Goal: Task Accomplishment & Management: Complete application form

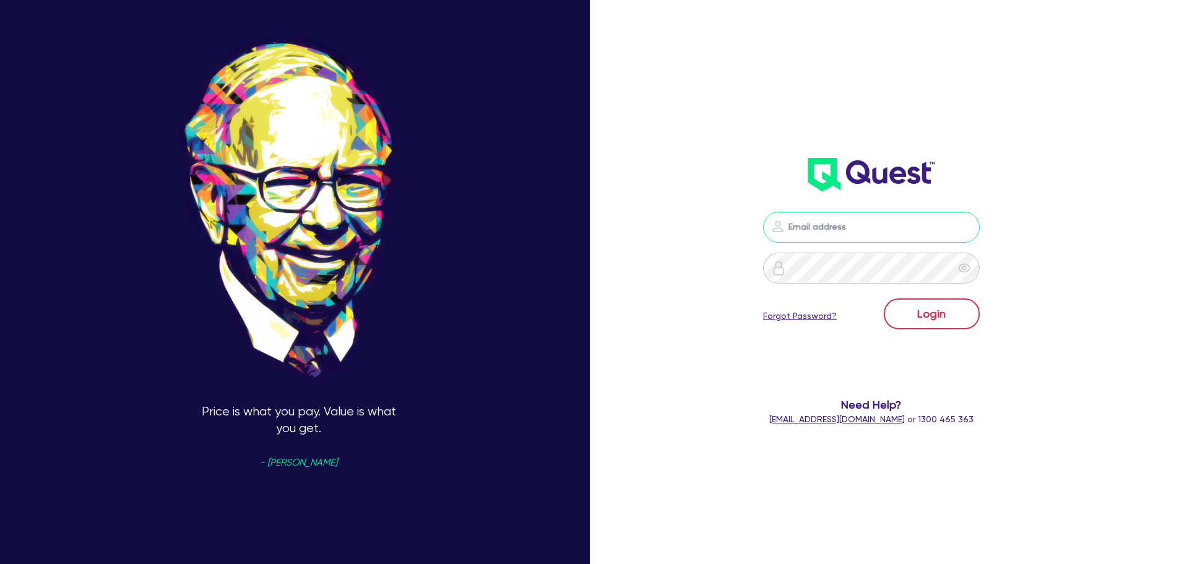
type input "[PERSON_NAME][EMAIL_ADDRESS][PERSON_NAME][DOMAIN_NAME]"
click at [910, 307] on button "Login" at bounding box center [932, 313] width 96 height 31
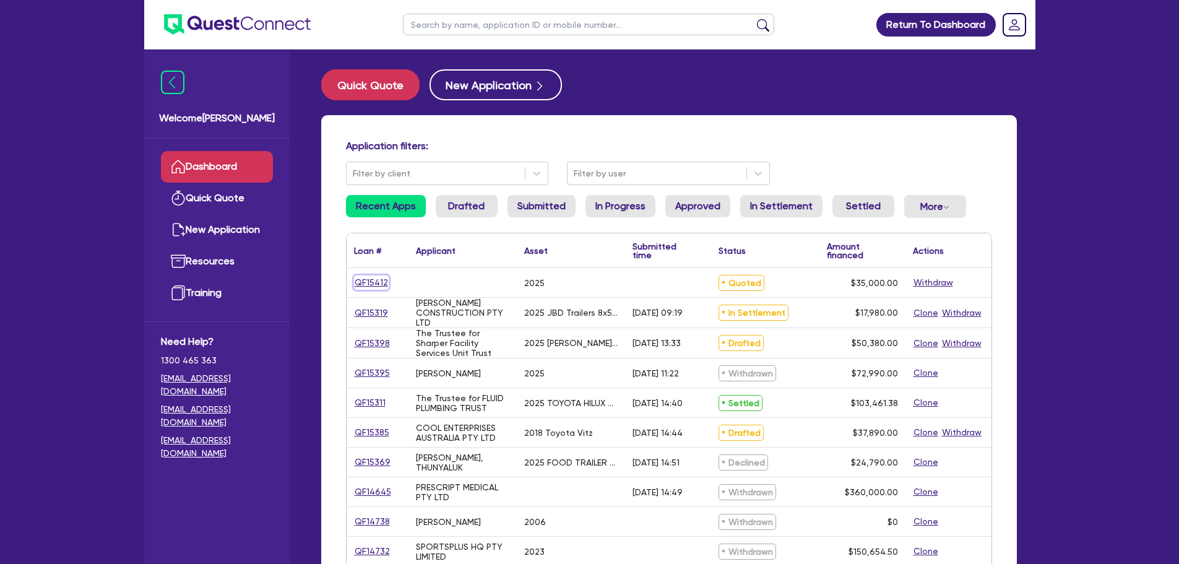
click at [372, 281] on link "QF15412" at bounding box center [371, 282] width 35 height 14
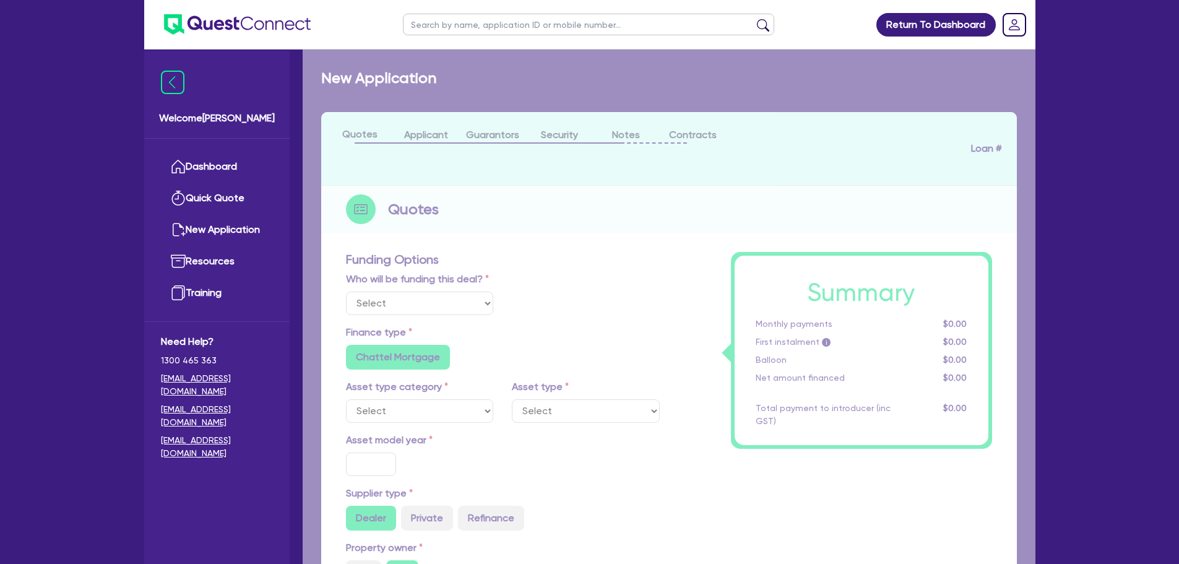
select select "Quest Finance - Own Book"
select select "CARS_AND_LIGHT_TRUCKS"
type input "2025"
radio input "true"
type input "35,000"
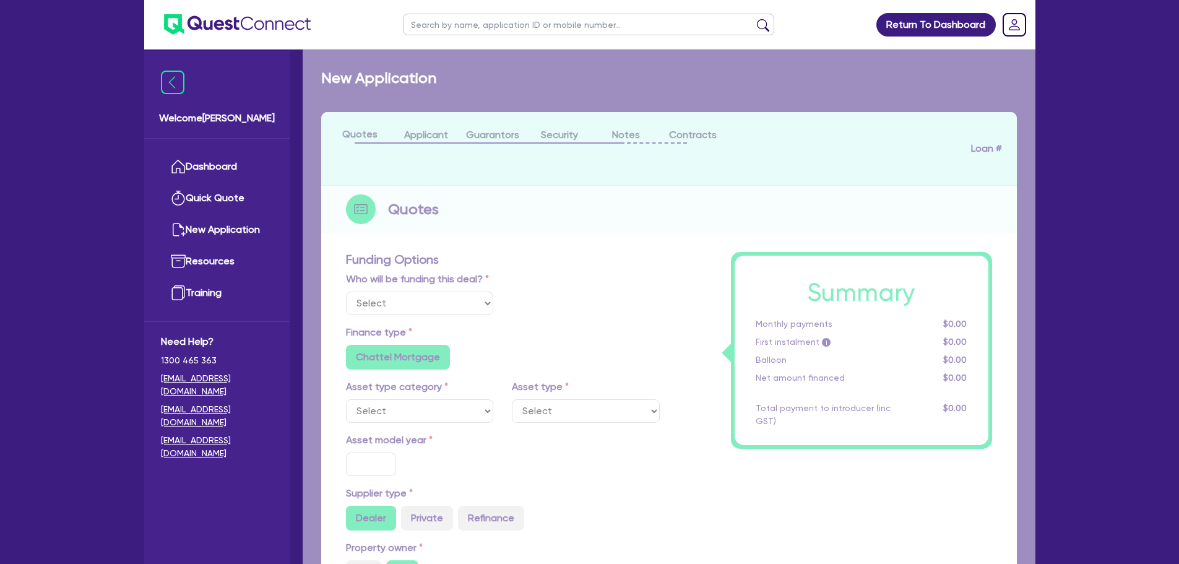
type input "8"
type input "2,800"
type input "17"
type input "990"
select select "PASSENGER_VEHICLES"
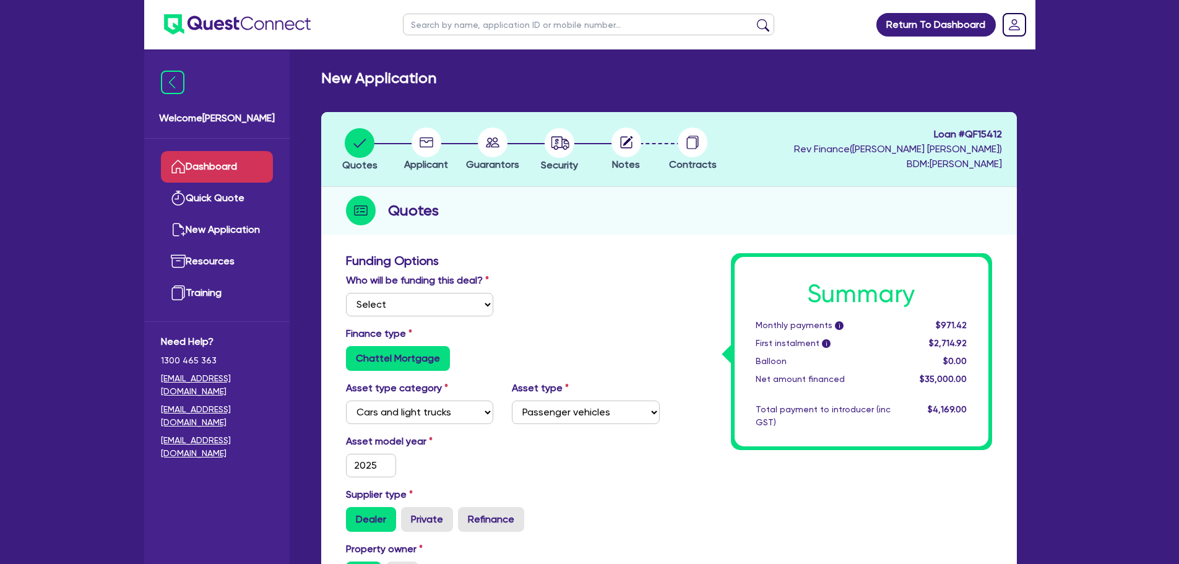
click at [235, 171] on link "Dashboard" at bounding box center [217, 167] width 112 height 32
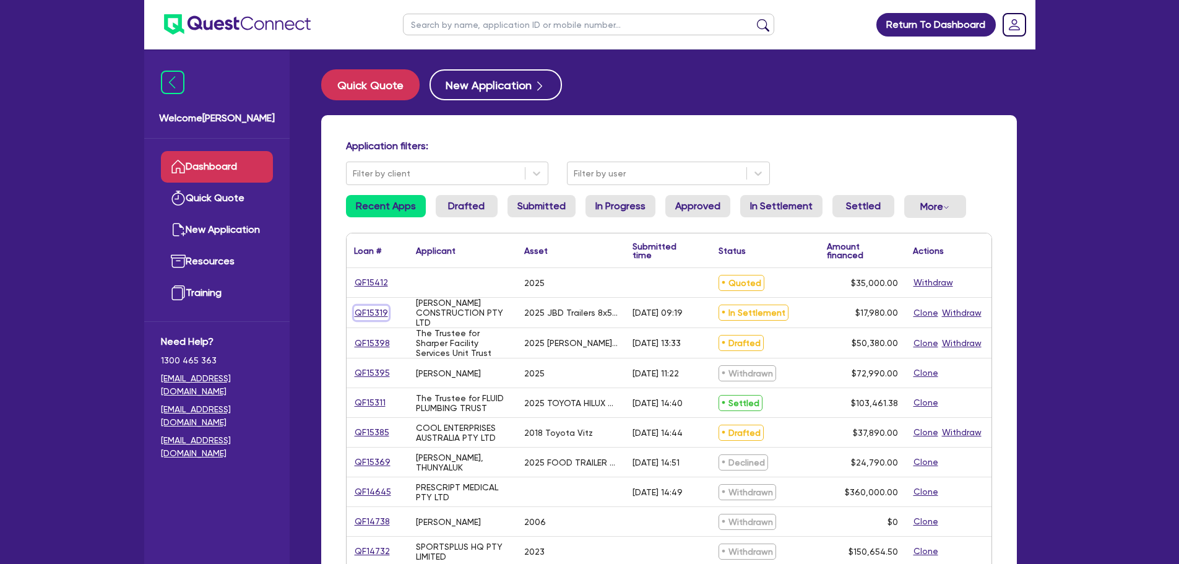
click at [356, 308] on link "QF15319" at bounding box center [371, 313] width 35 height 14
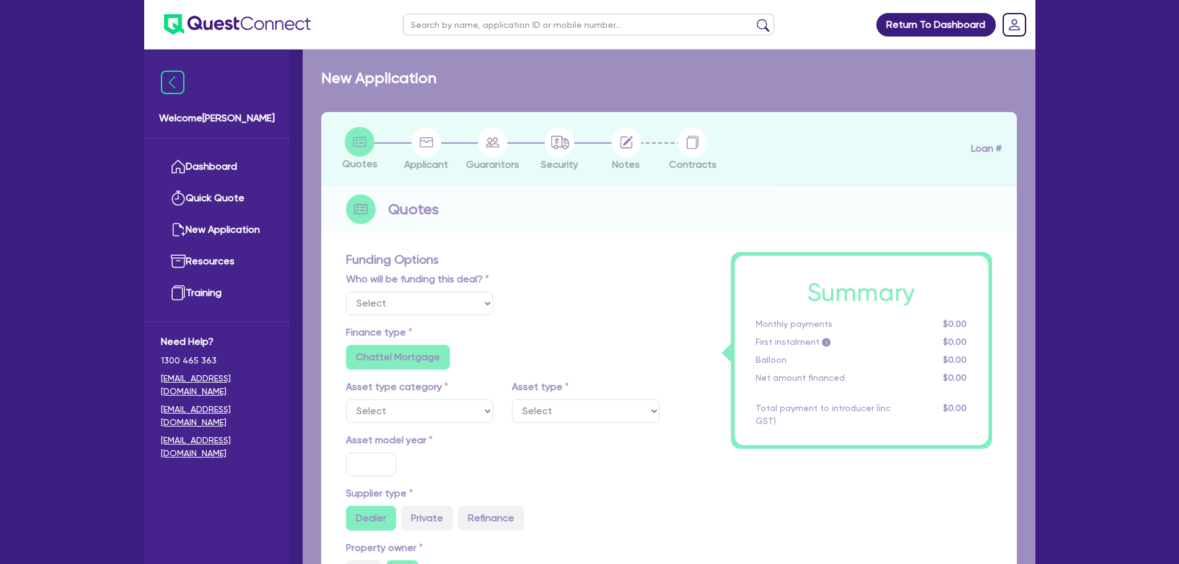
select select "Quest Finance - Own Book"
select select "PRIMARY_ASSETS"
type input "2025"
type input "18,480"
type input "500"
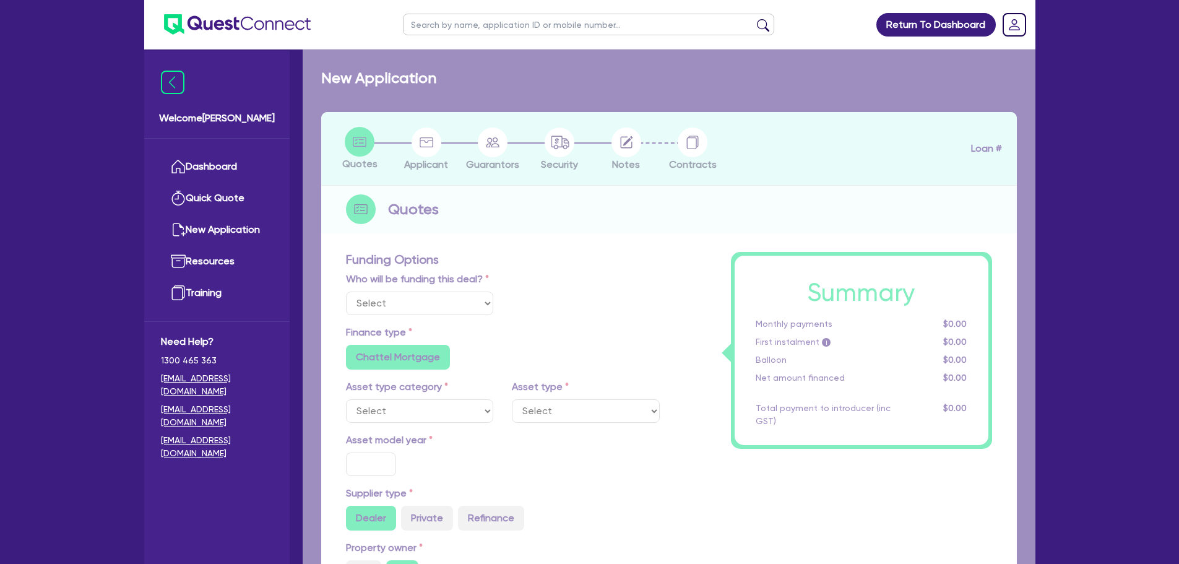
type input "10"
type input "1,798"
type input "17.95"
type input "1,200"
select select "TRAILERS"
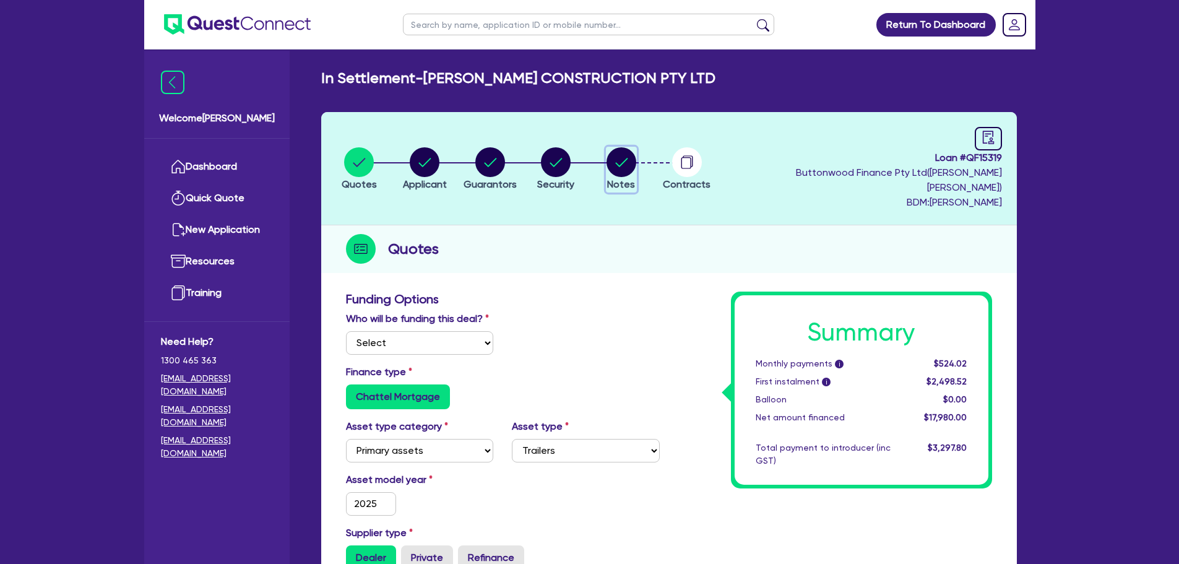
click at [632, 153] on circle "button" at bounding box center [621, 162] width 30 height 30
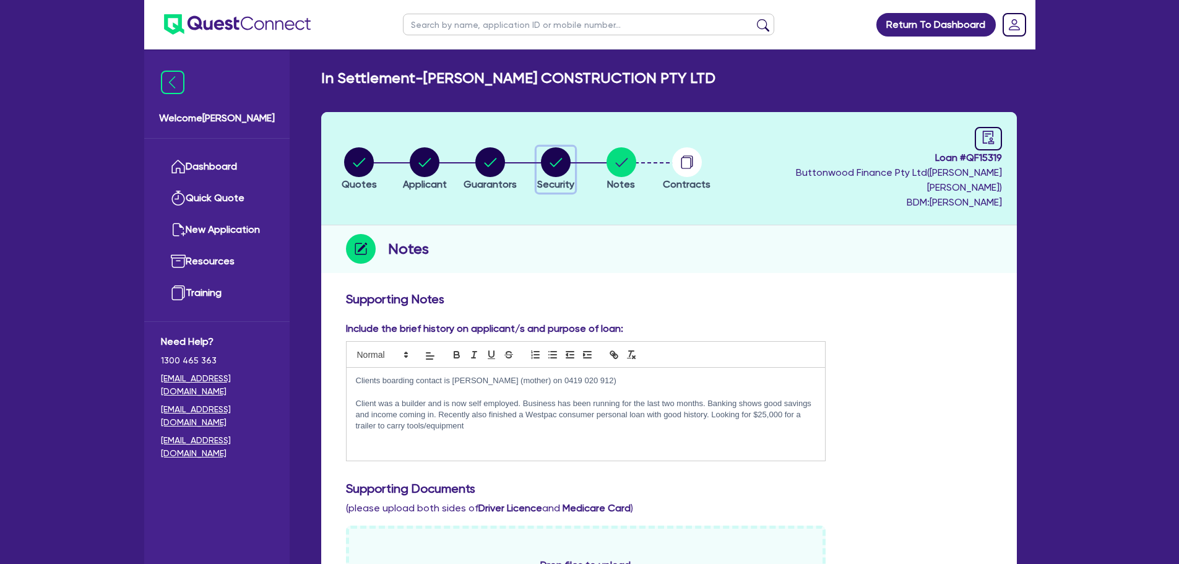
click at [564, 160] on circle "button" at bounding box center [556, 162] width 30 height 30
select select "PRIMARY_ASSETS"
select select "TRAILERS"
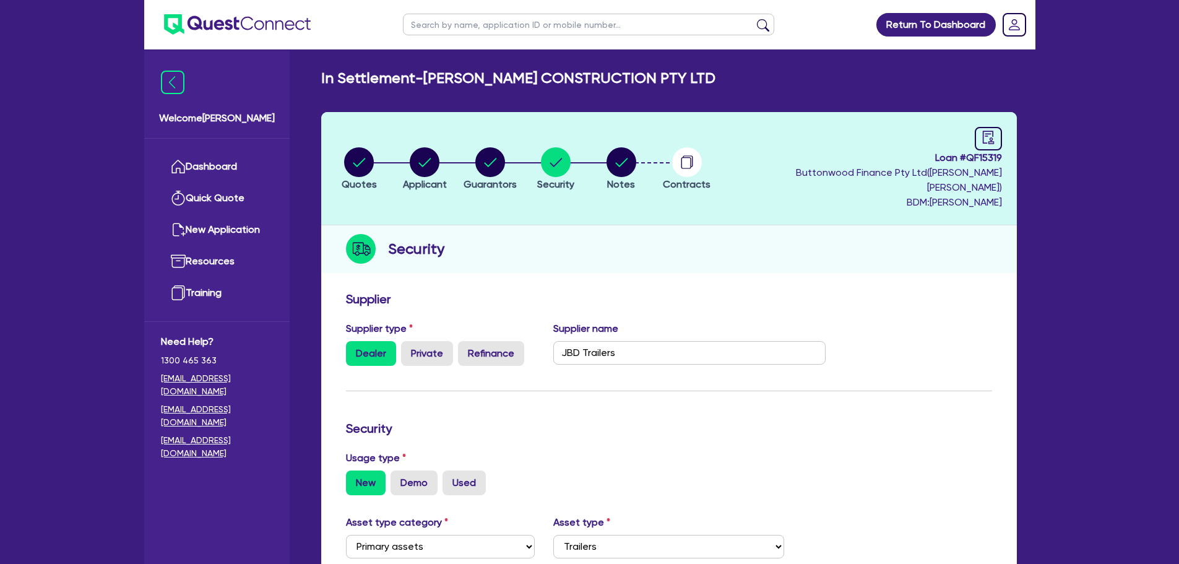
click at [642, 156] on li "Notes" at bounding box center [622, 168] width 66 height 43
click at [629, 158] on circle "button" at bounding box center [621, 162] width 30 height 30
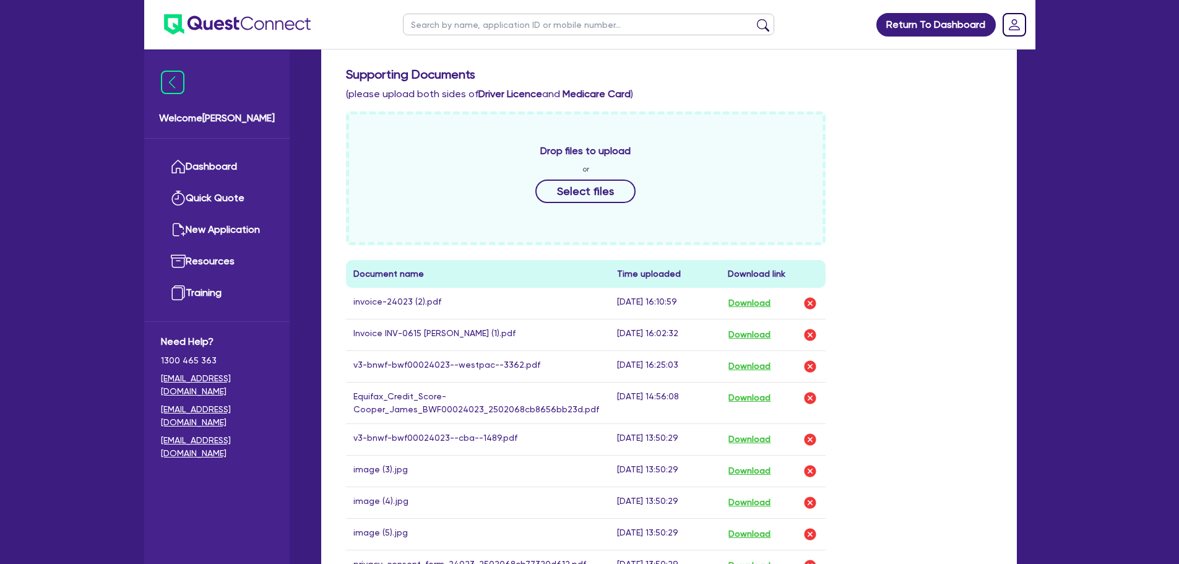
scroll to position [433, 0]
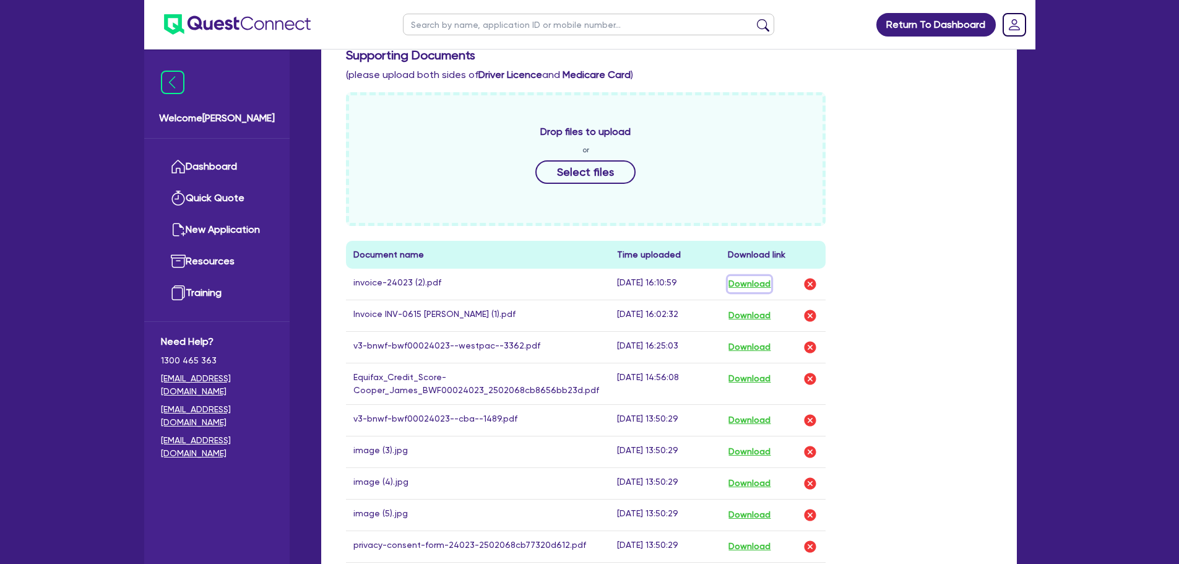
click at [747, 276] on button "Download" at bounding box center [749, 284] width 43 height 16
click at [754, 308] on button "Download" at bounding box center [749, 316] width 43 height 16
click at [223, 181] on link "Dashboard" at bounding box center [217, 167] width 112 height 32
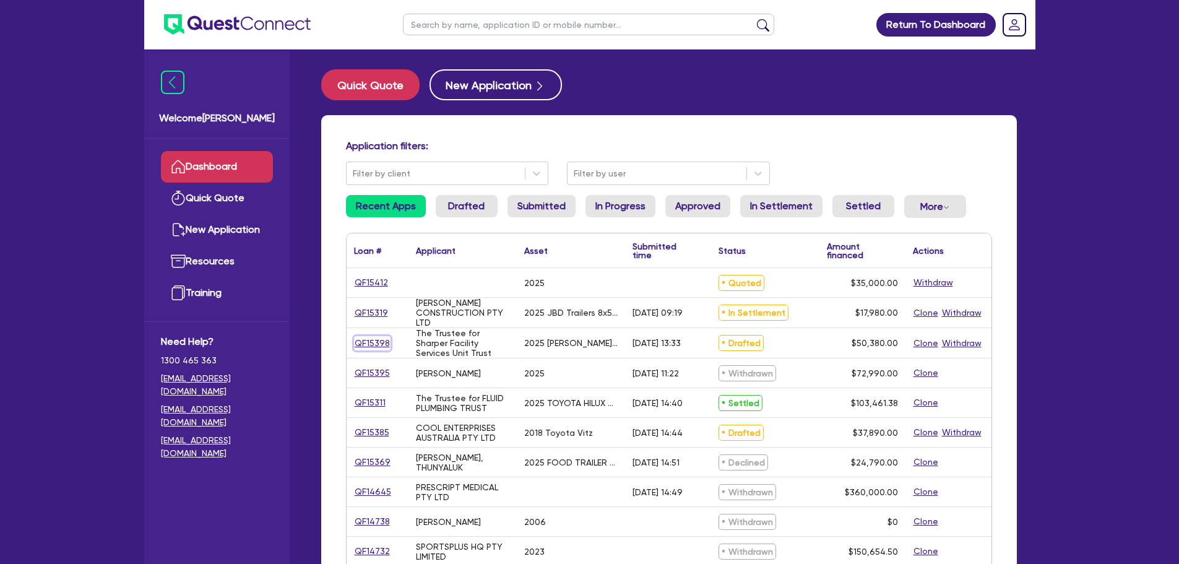
click at [377, 341] on link "QF15398" at bounding box center [372, 343] width 37 height 14
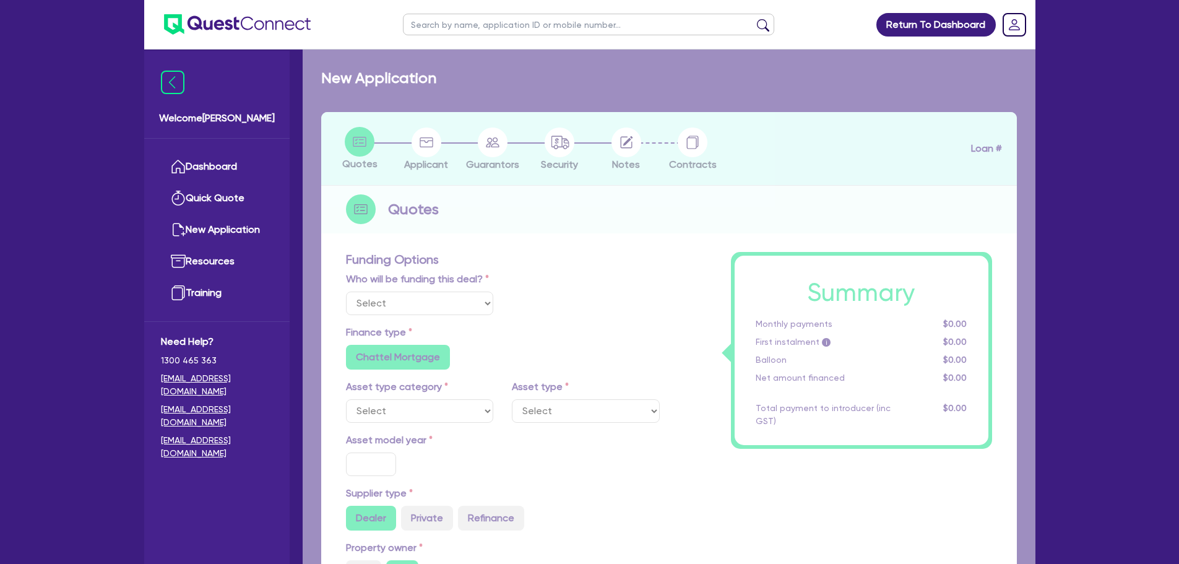
select select "Quest Finance - Own Book"
select select "SECONDARY_ASSETS"
type input "2025"
type input "50,380"
type input "10"
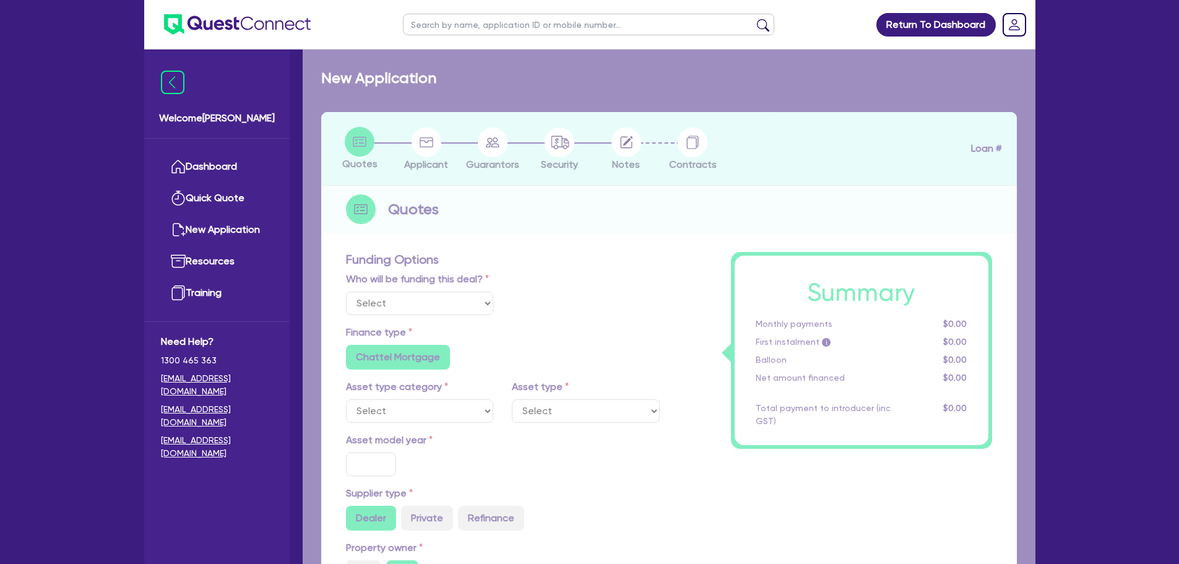
type input "5,038"
type input "17.95"
type input "900"
select select "OTHER"
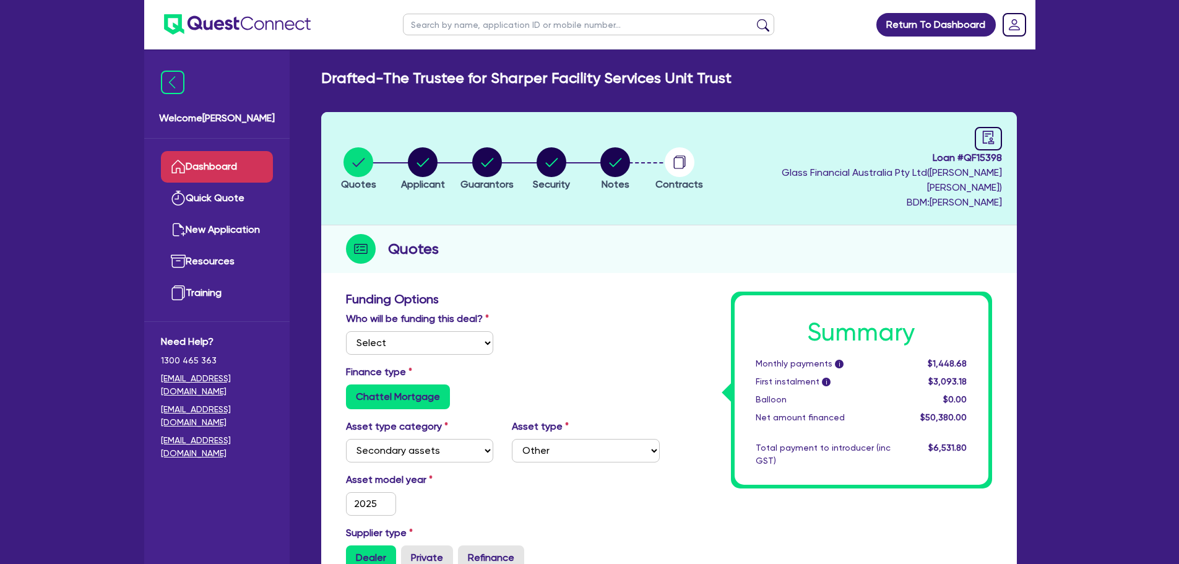
click at [248, 162] on link "Dashboard" at bounding box center [217, 167] width 112 height 32
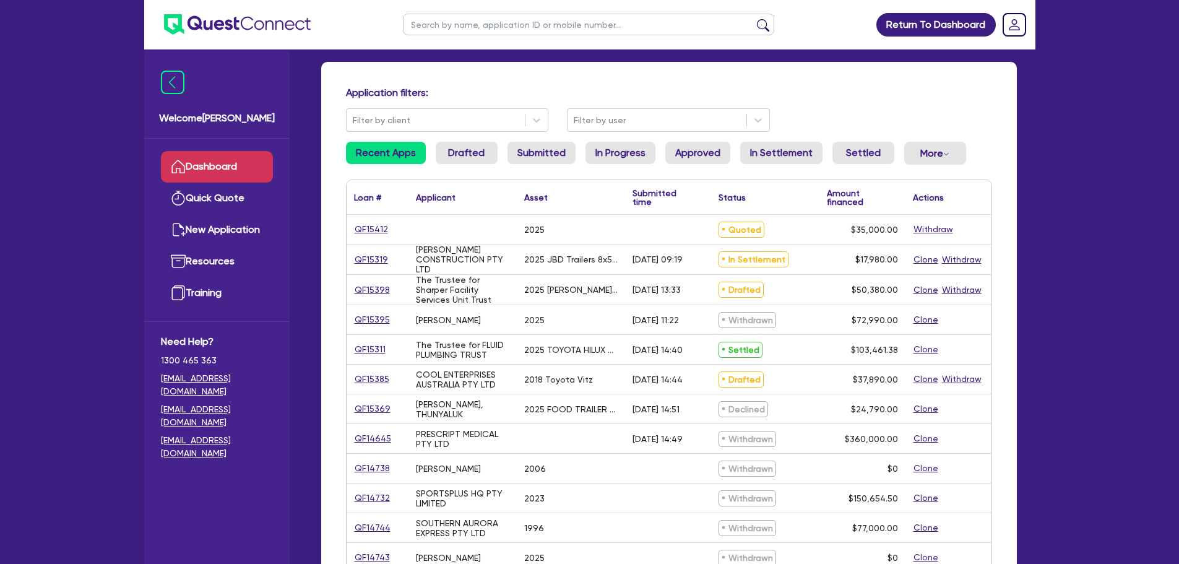
scroll to position [124, 0]
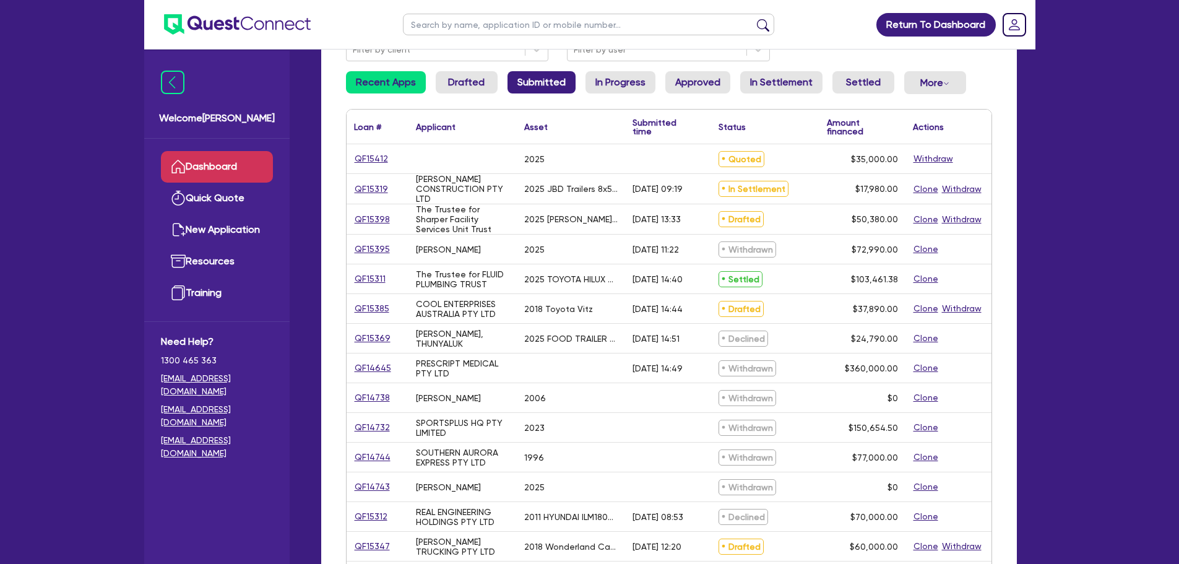
click at [531, 83] on link "Submitted" at bounding box center [541, 82] width 68 height 22
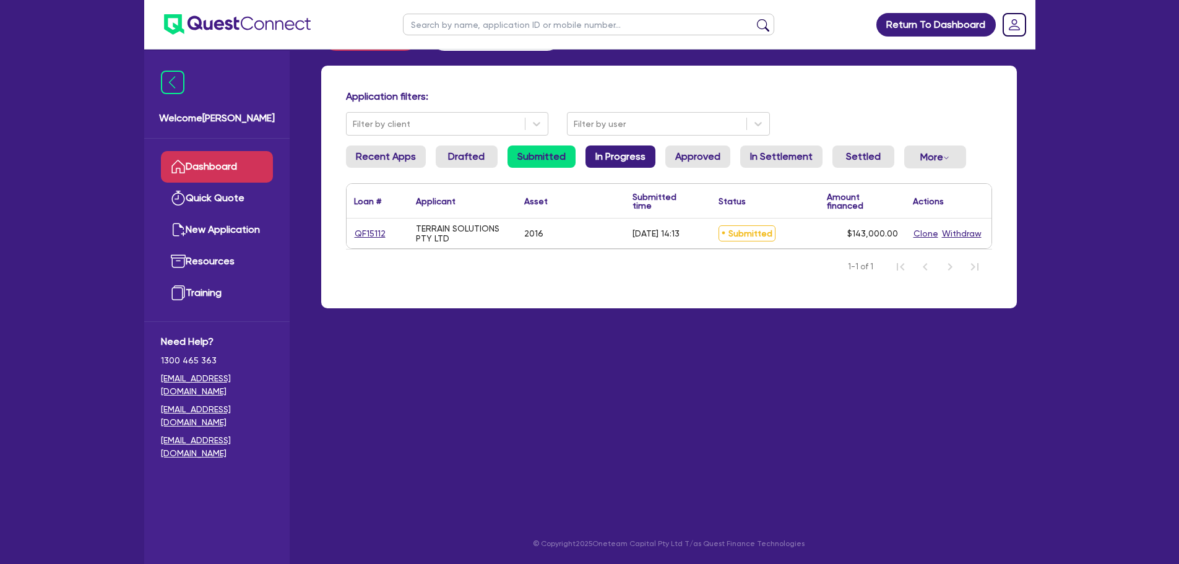
click at [589, 148] on link "In Progress" at bounding box center [620, 156] width 70 height 22
click at [678, 154] on link "Approved" at bounding box center [697, 156] width 65 height 22
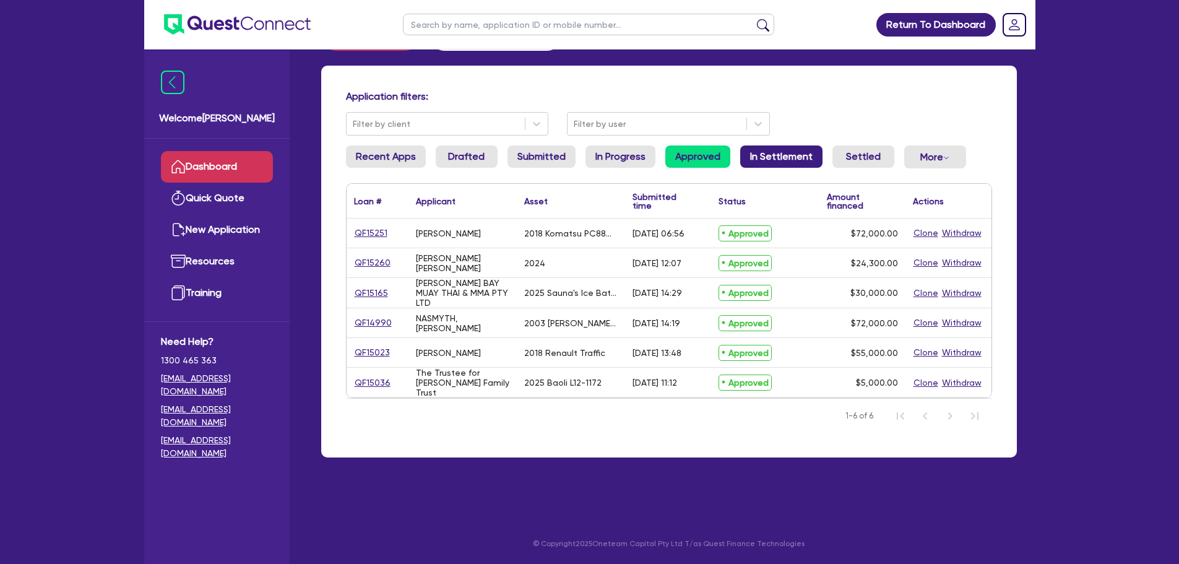
click at [761, 153] on link "In Settlement" at bounding box center [781, 156] width 82 height 22
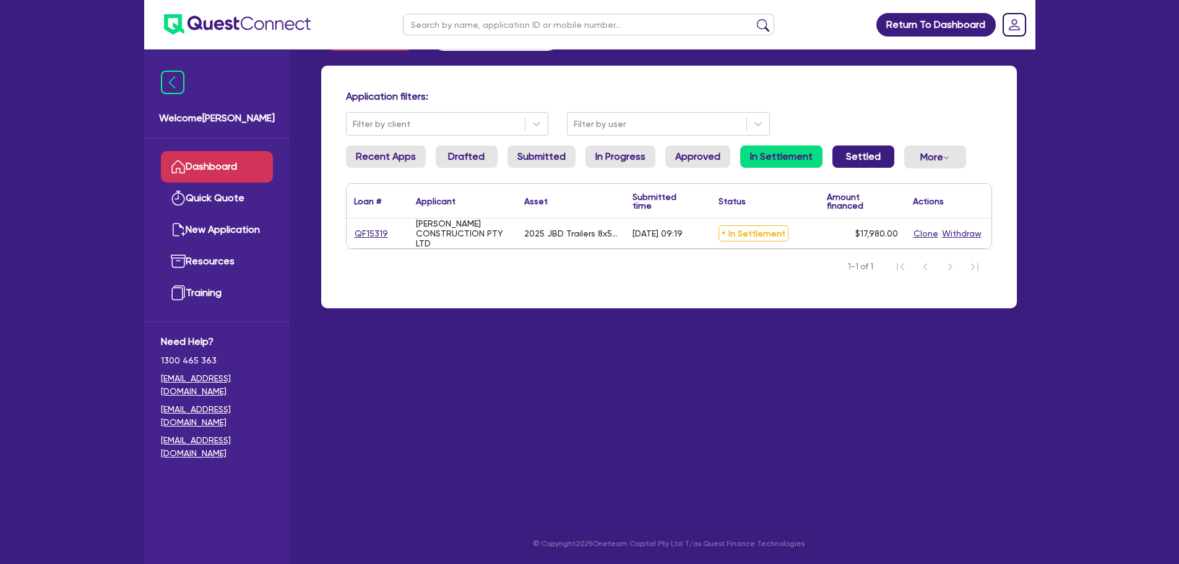
click at [852, 156] on link "Settled" at bounding box center [863, 156] width 62 height 22
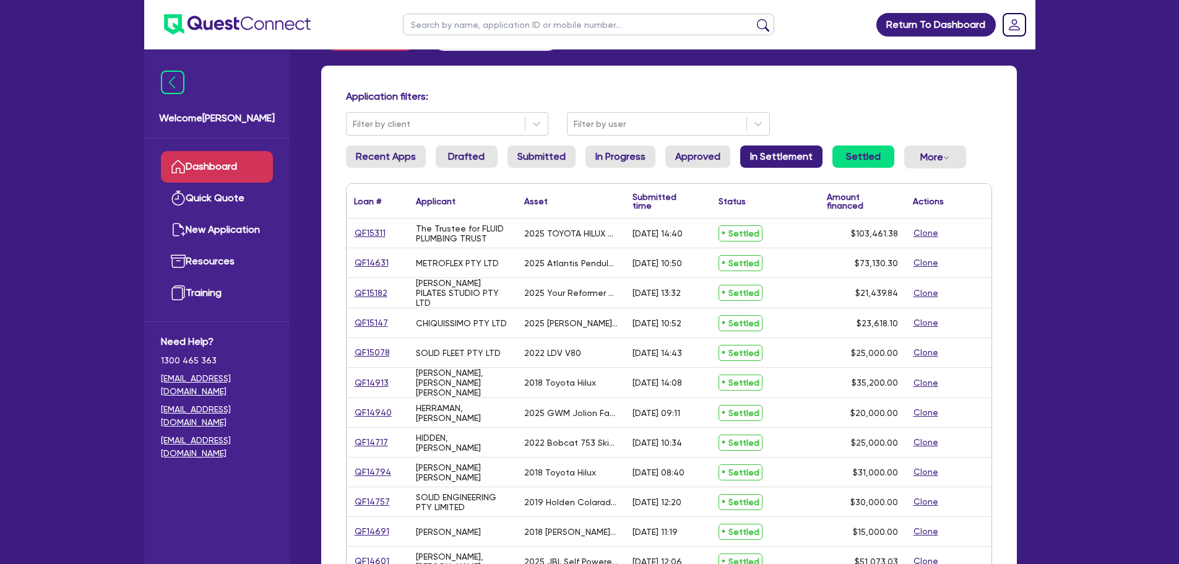
click at [764, 155] on link "In Settlement" at bounding box center [781, 156] width 82 height 22
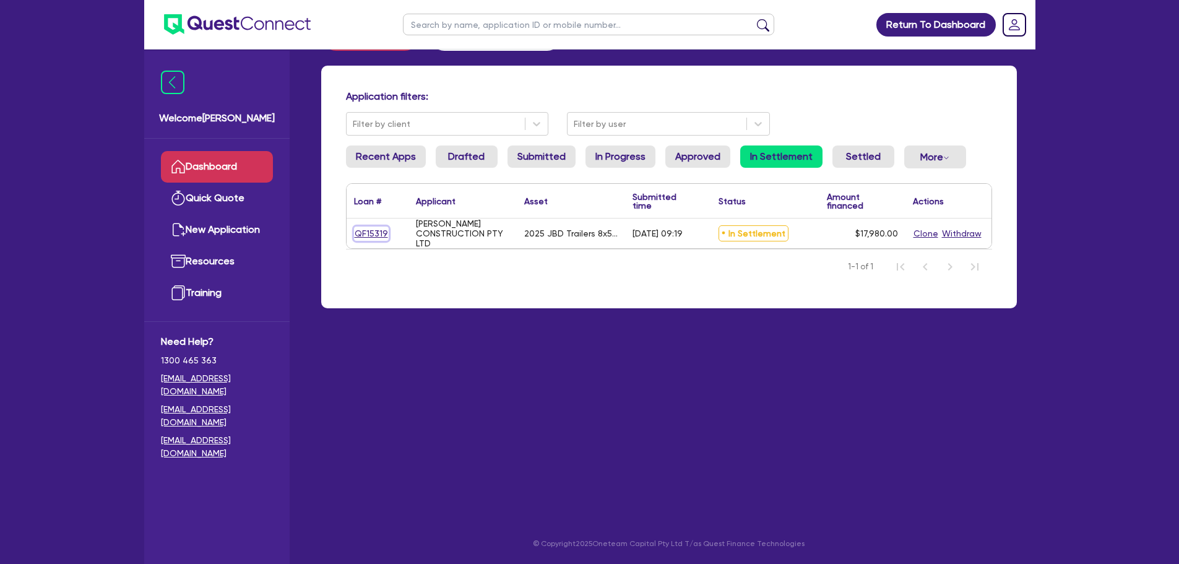
click at [372, 230] on link "QF15319" at bounding box center [371, 233] width 35 height 14
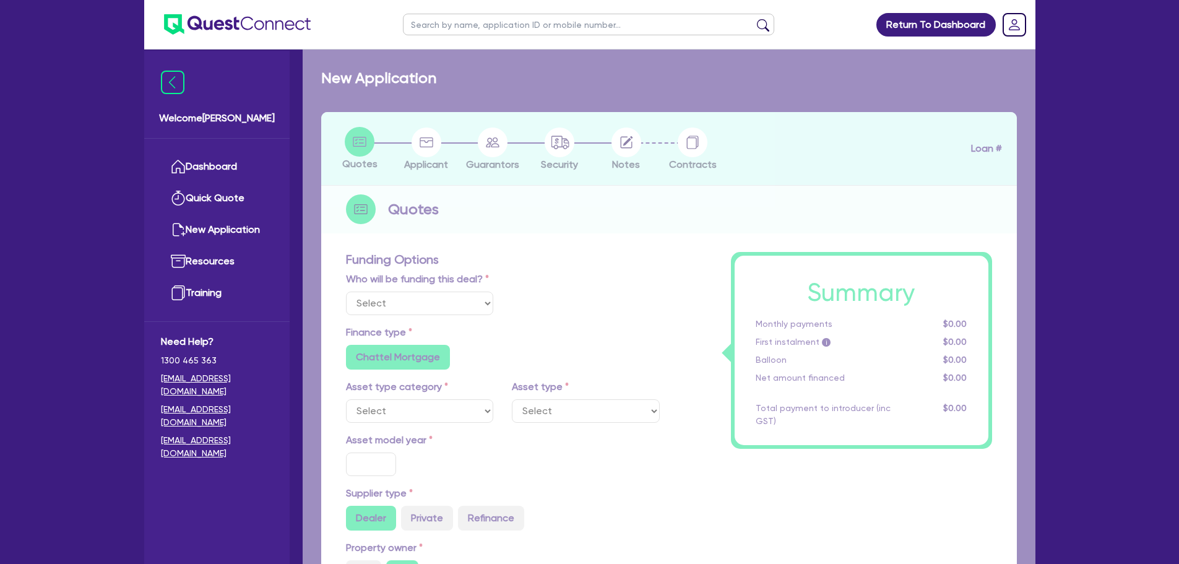
select select "Quest Finance - Own Book"
select select "PRIMARY_ASSETS"
type input "2025"
type input "18,480"
type input "500"
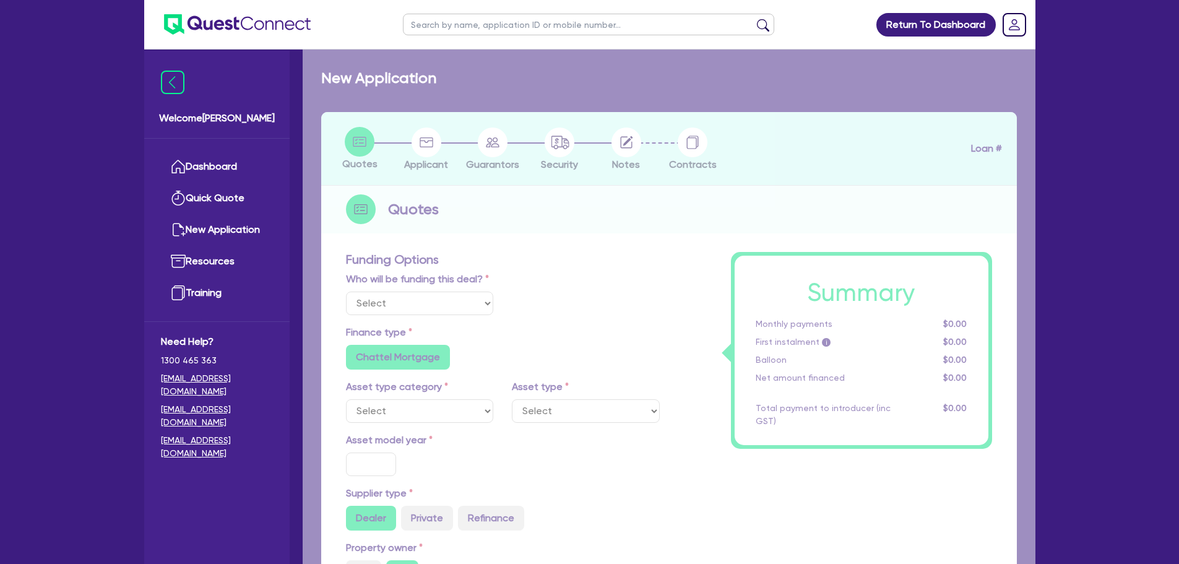
type input "10"
type input "1,798"
type input "17.95"
type input "1,200"
select select "TRAILERS"
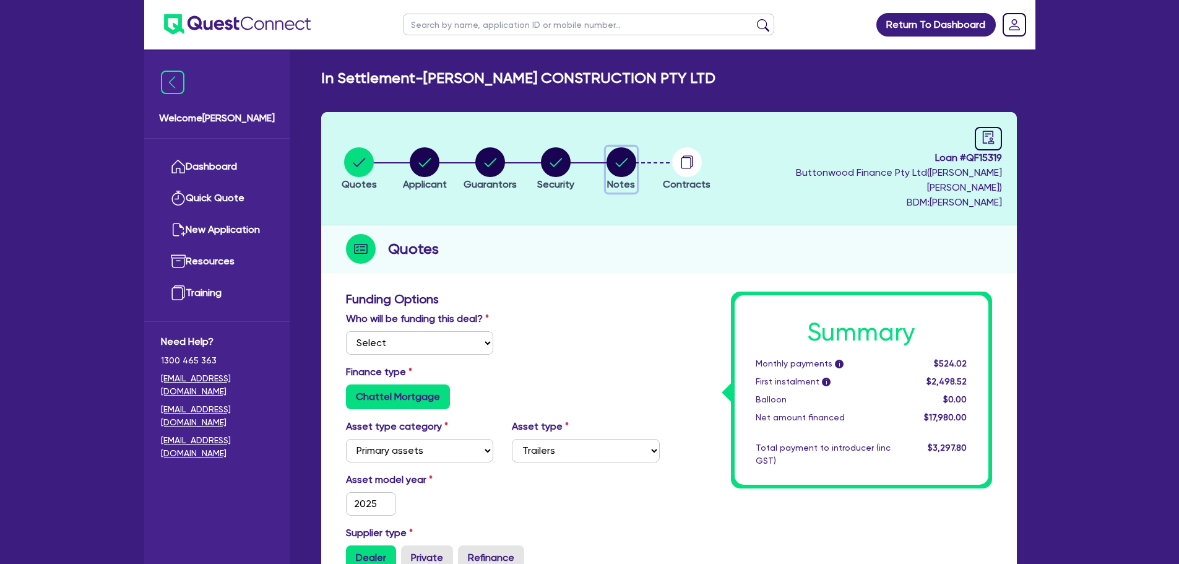
click at [621, 158] on icon "button" at bounding box center [621, 162] width 12 height 9
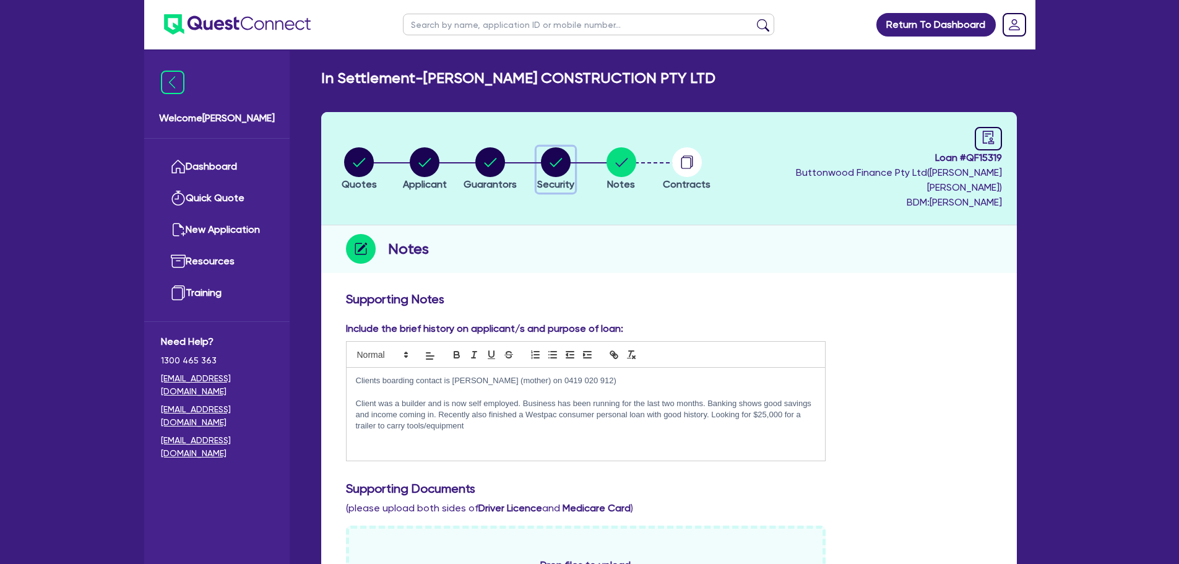
click at [553, 162] on circle "button" at bounding box center [556, 162] width 30 height 30
select select "PRIMARY_ASSETS"
select select "TRAILERS"
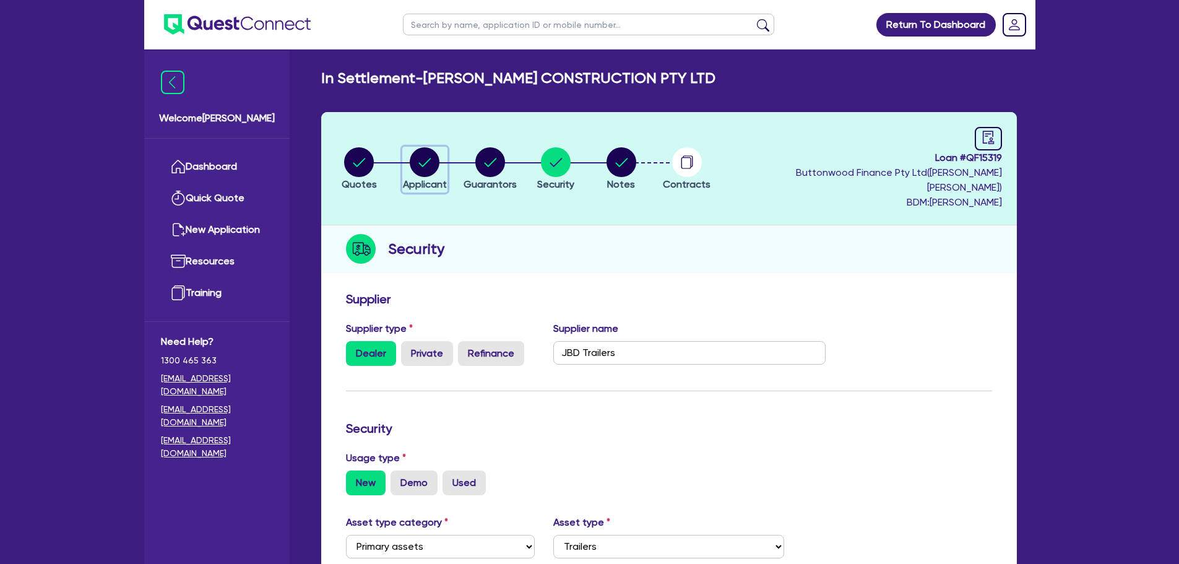
click at [412, 149] on icon "button" at bounding box center [425, 162] width 30 height 30
select select "COMPANY"
select select "BUILDING_CONSTRUCTION"
select select "TRADES_SERVICES_BUSINESSES_GOVERNMENT"
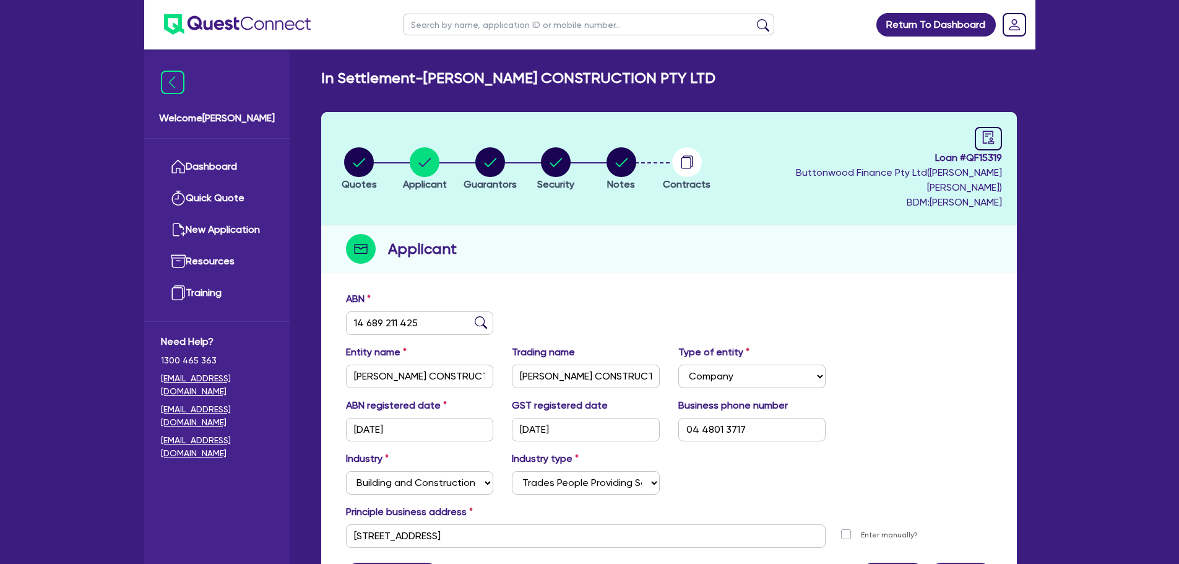
click at [482, 136] on header "Quotes Applicant [GEOGRAPHIC_DATA] Security Notes Contracts Loan # QF15319 Butt…" at bounding box center [669, 168] width 696 height 113
click at [498, 166] on circle "button" at bounding box center [490, 162] width 30 height 30
select select "MR"
select select "QLD"
select select "DE_FACTO"
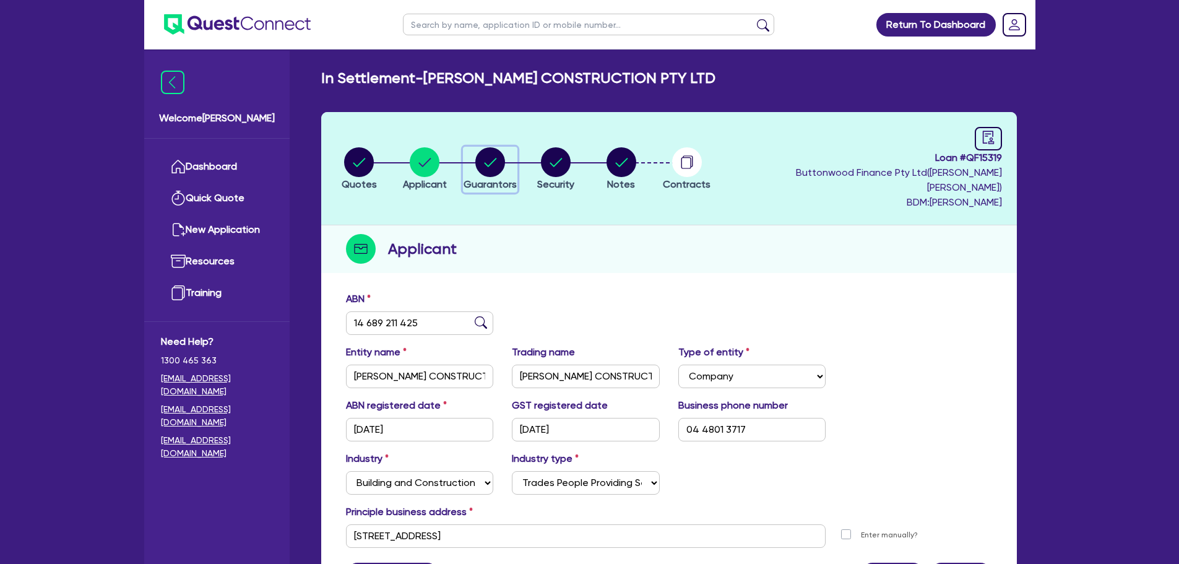
select select "CASH"
select select "VEHICLE"
select select "HOUSEHOLD_PERSONAL"
select select "OTHER"
select select "CREDIT_CARD"
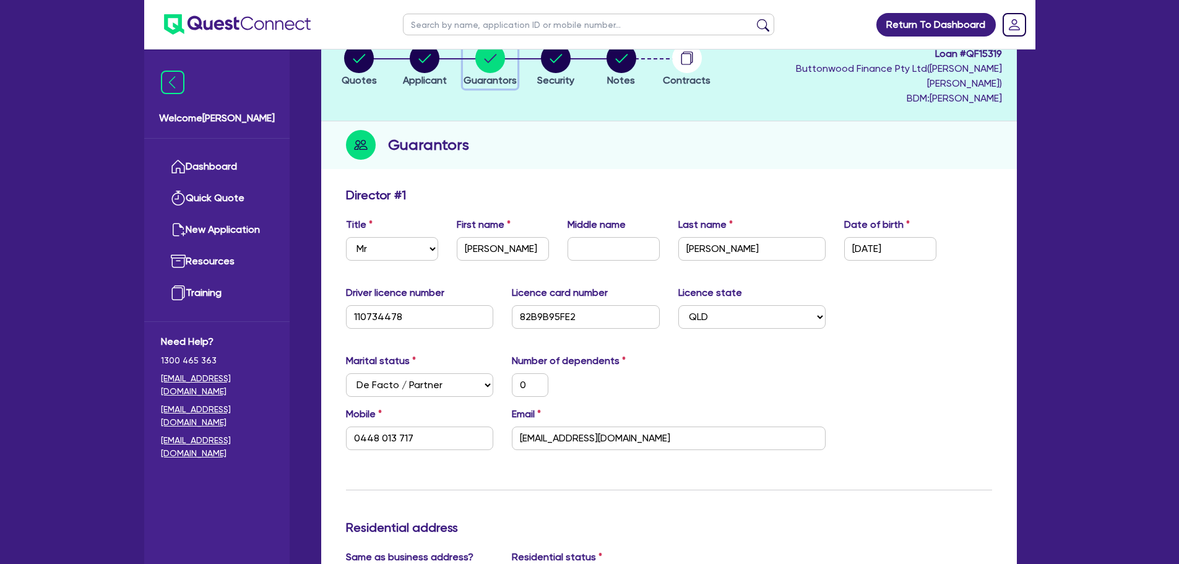
scroll to position [124, 0]
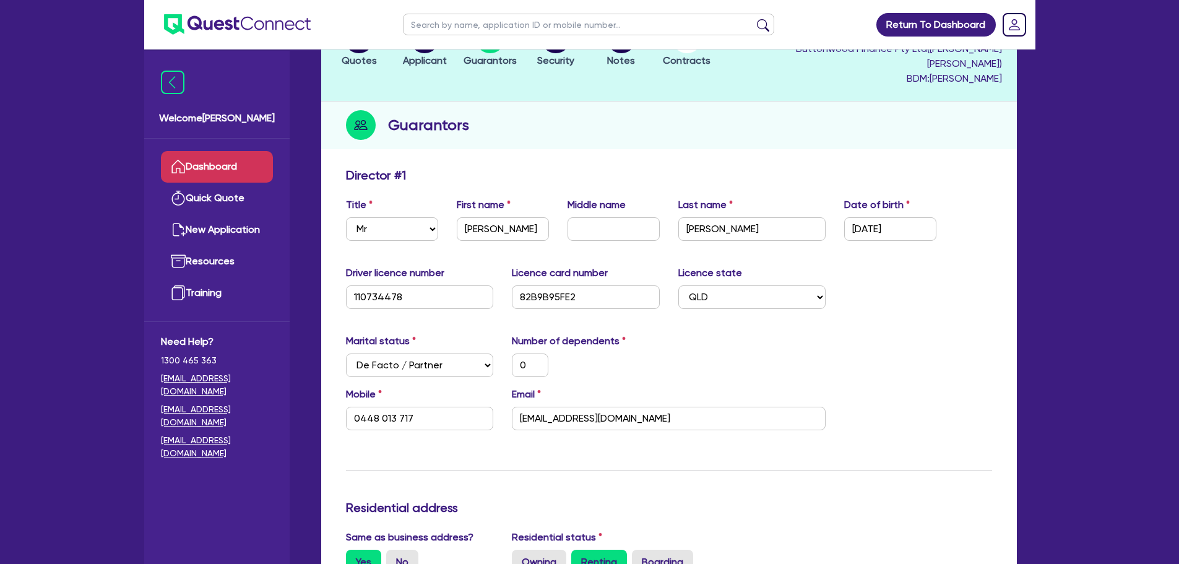
click at [215, 163] on link "Dashboard" at bounding box center [217, 167] width 112 height 32
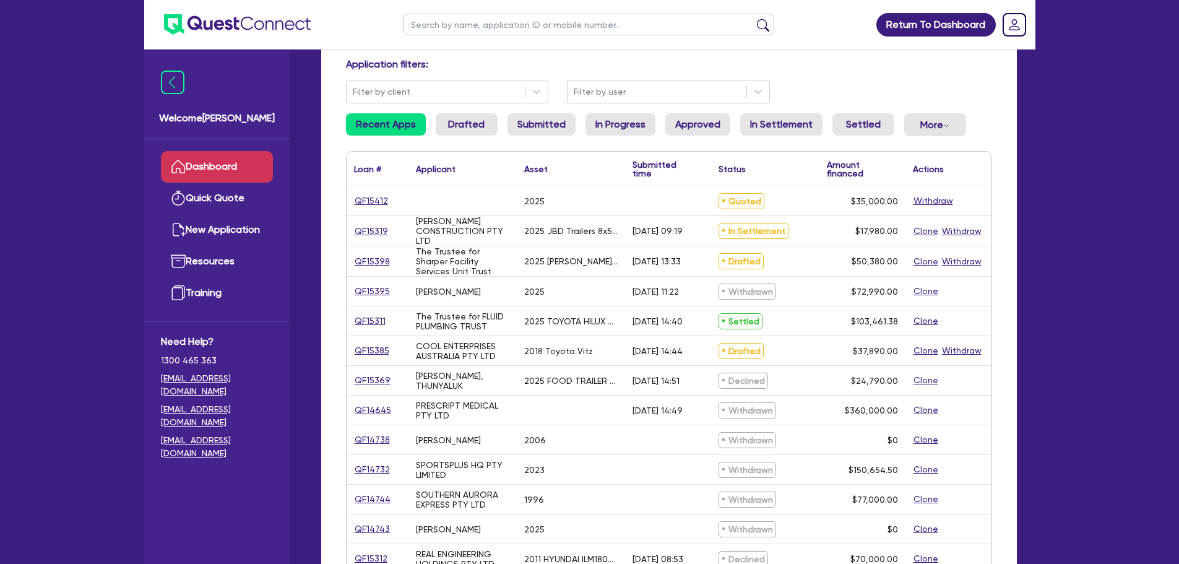
scroll to position [62, 0]
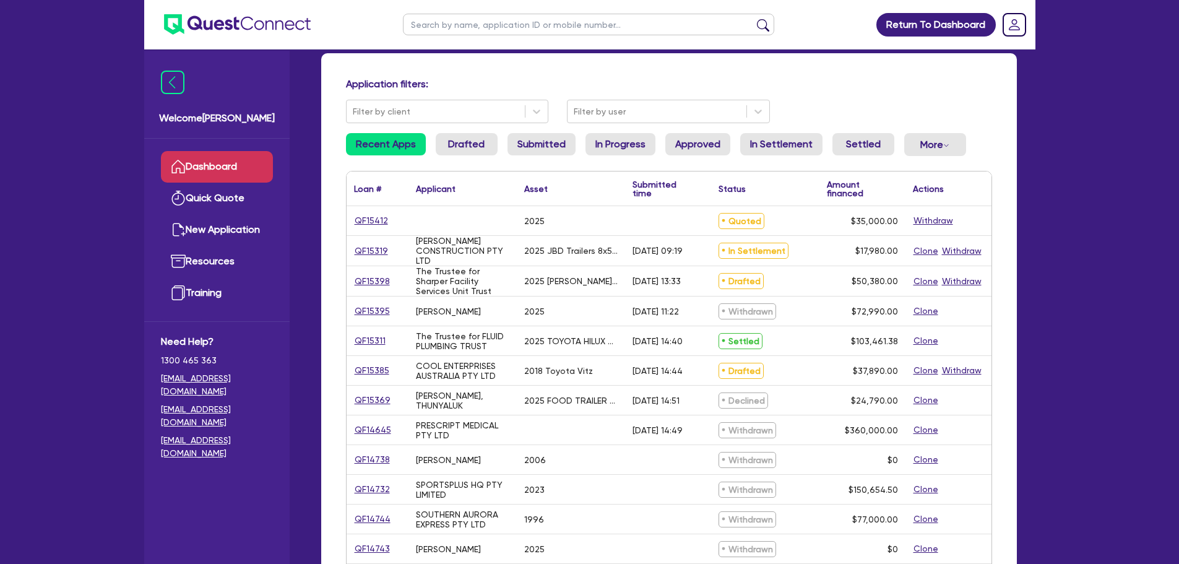
click at [616, 140] on link "In Progress" at bounding box center [620, 144] width 70 height 22
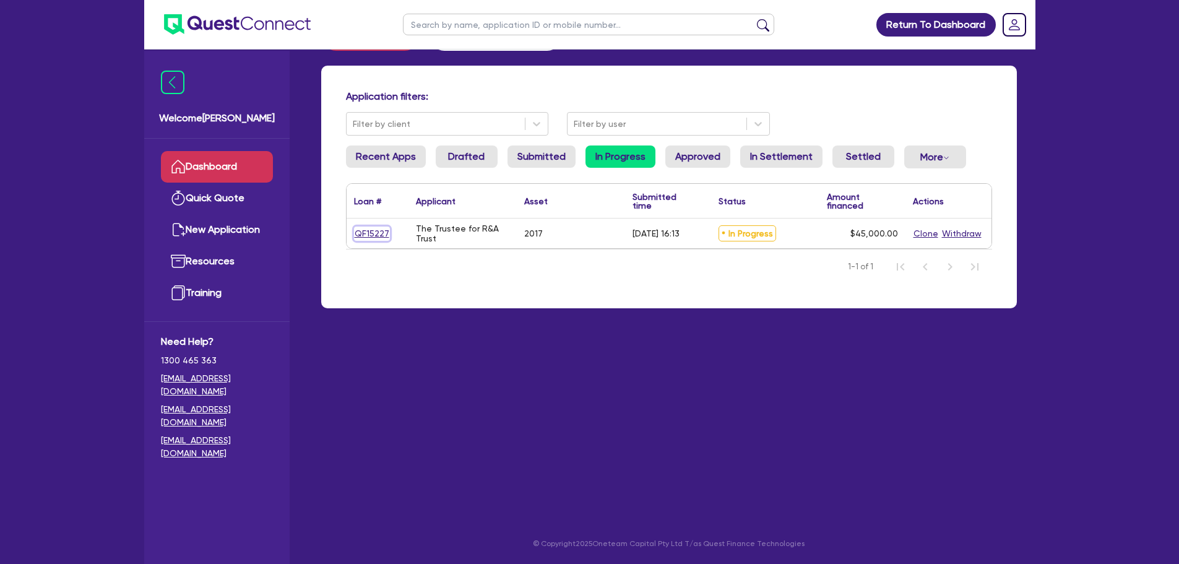
click at [377, 235] on link "QF15227" at bounding box center [372, 233] width 36 height 14
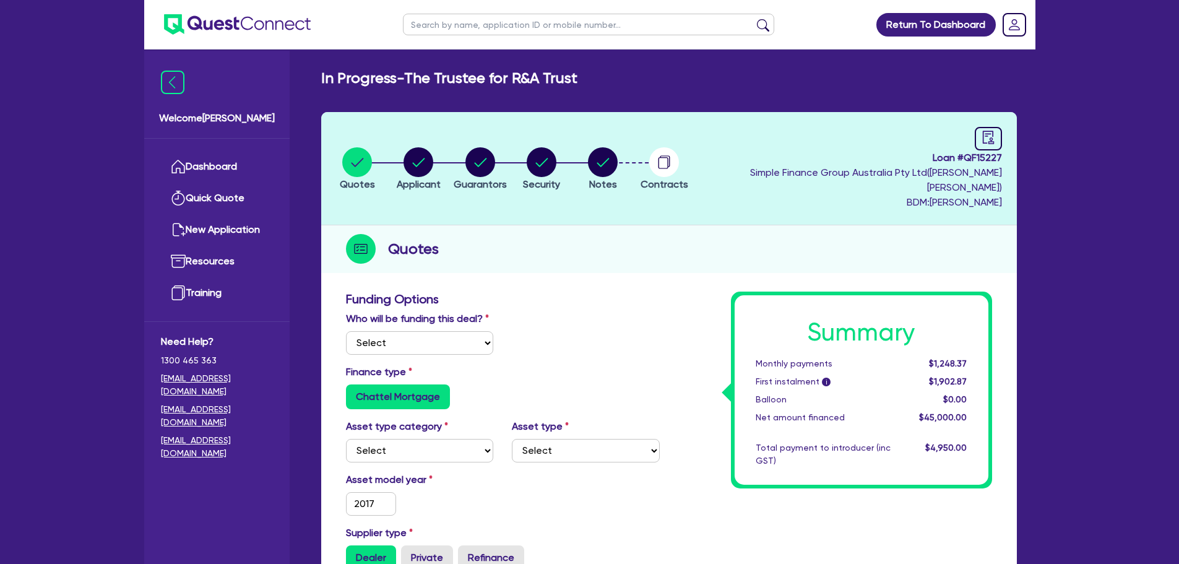
select select "Quest Finance - Own Book"
select select "CARS_AND_LIGHT_TRUCKS"
select select "VANS_AND_UTES"
type input "2017"
radio input "true"
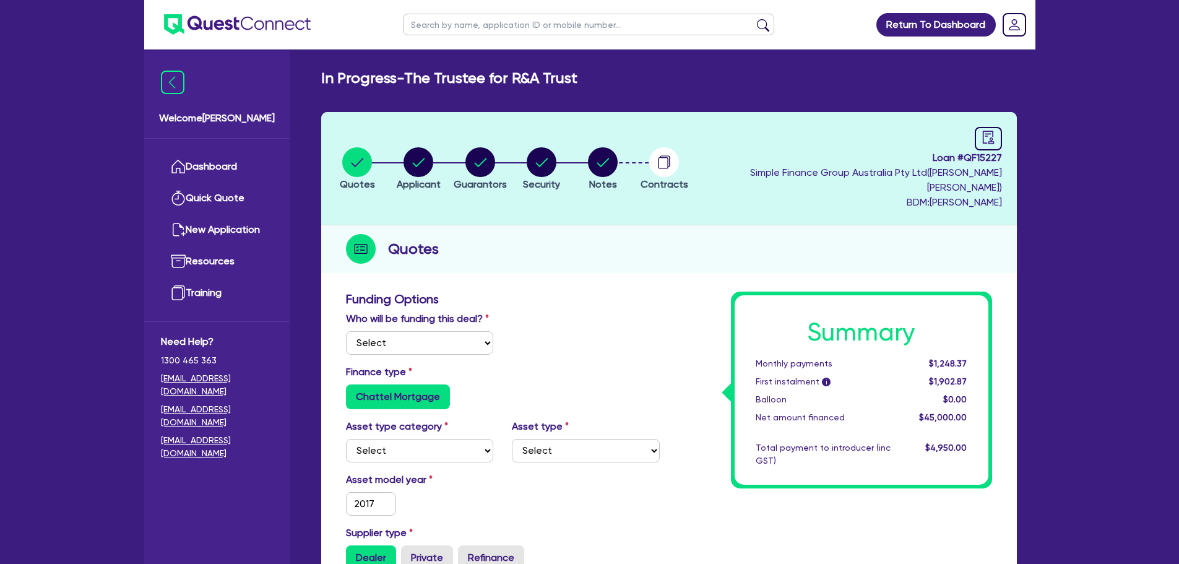
type input "45,000"
type input "10"
type input "4,500"
type input "17.95"
click at [617, 158] on circle "button" at bounding box center [603, 162] width 30 height 30
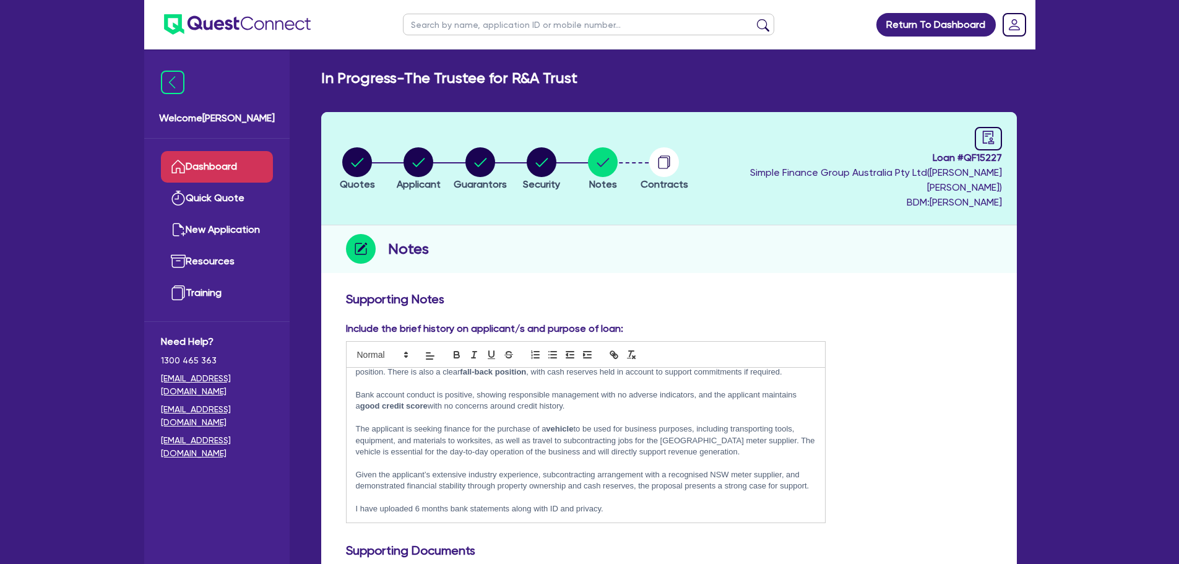
click at [229, 151] on link "Dashboard" at bounding box center [217, 167] width 112 height 32
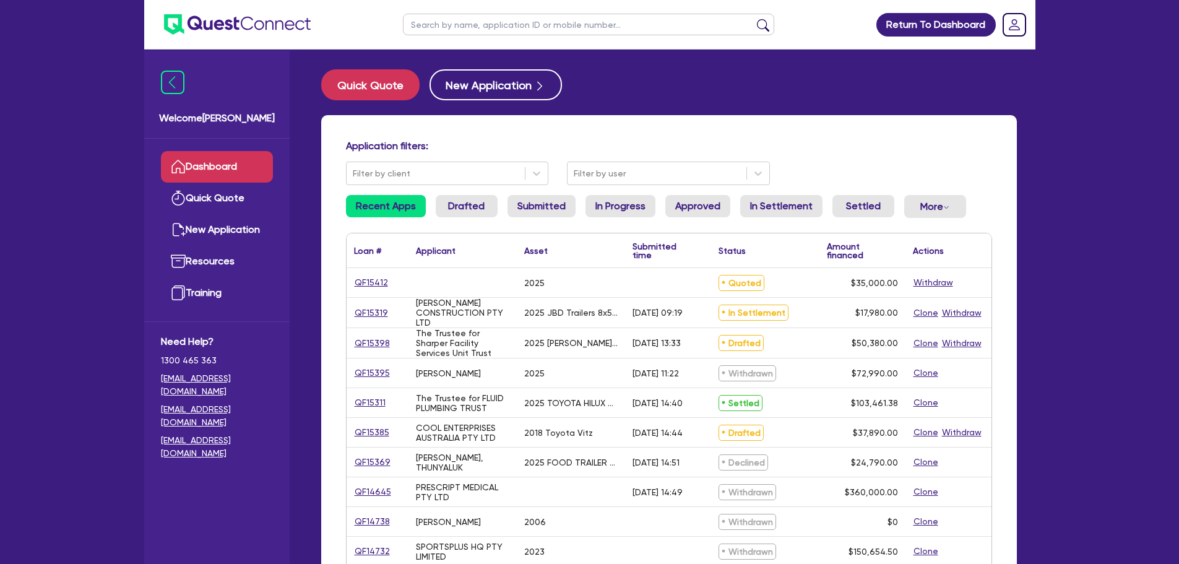
click at [377, 340] on link "QF15398" at bounding box center [372, 343] width 37 height 14
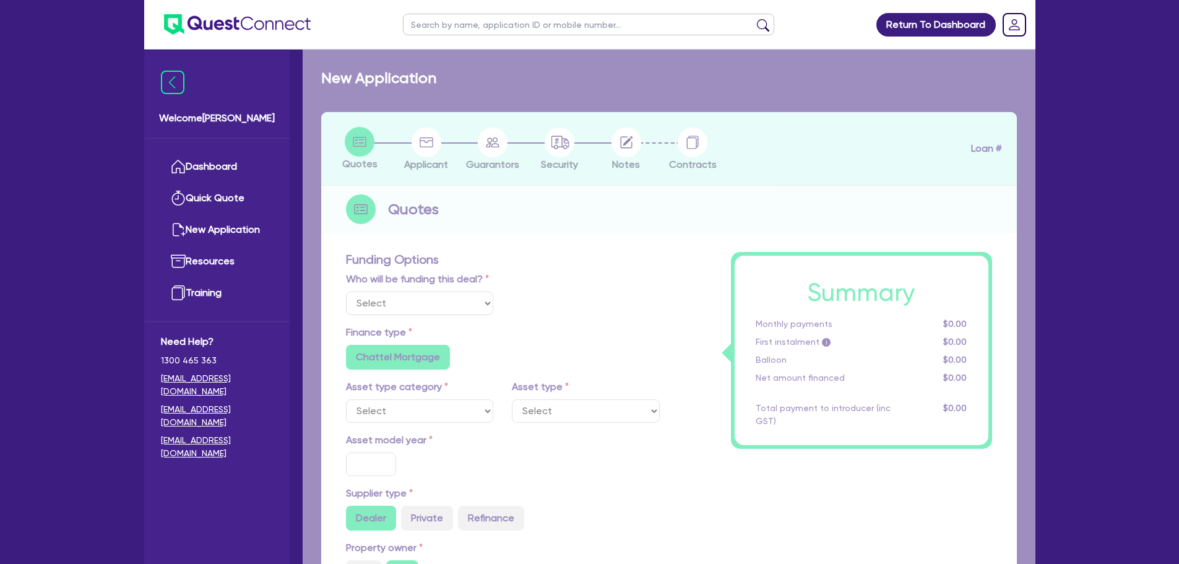
select select "Quest Finance - Own Book"
select select "SECONDARY_ASSETS"
type input "2025"
type input "50,380"
type input "10"
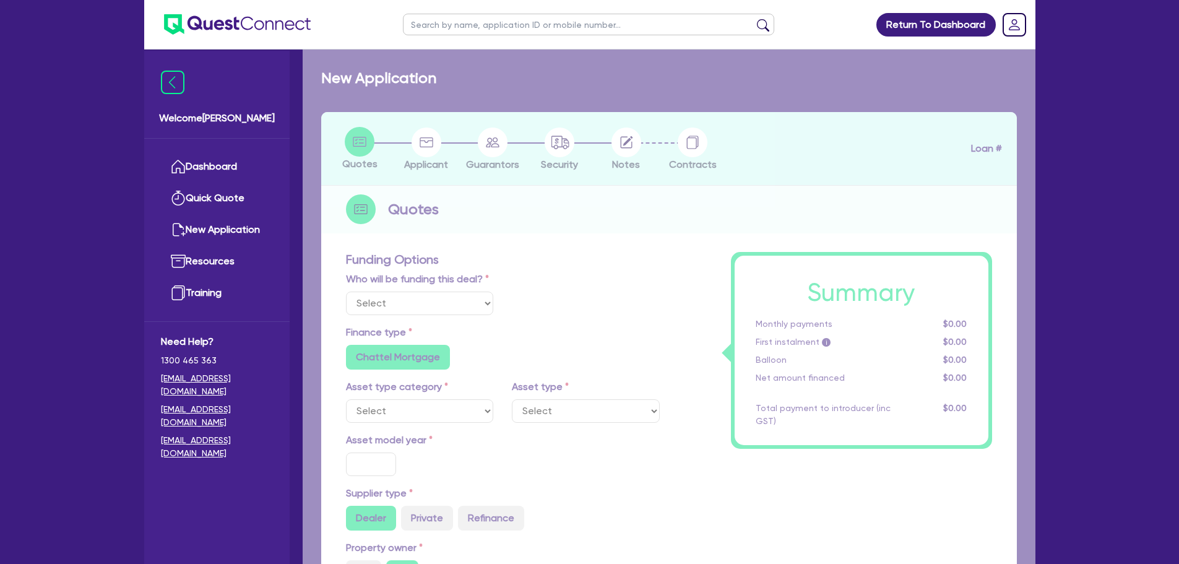
type input "5,038"
type input "17.95"
type input "900"
select select "OTHER"
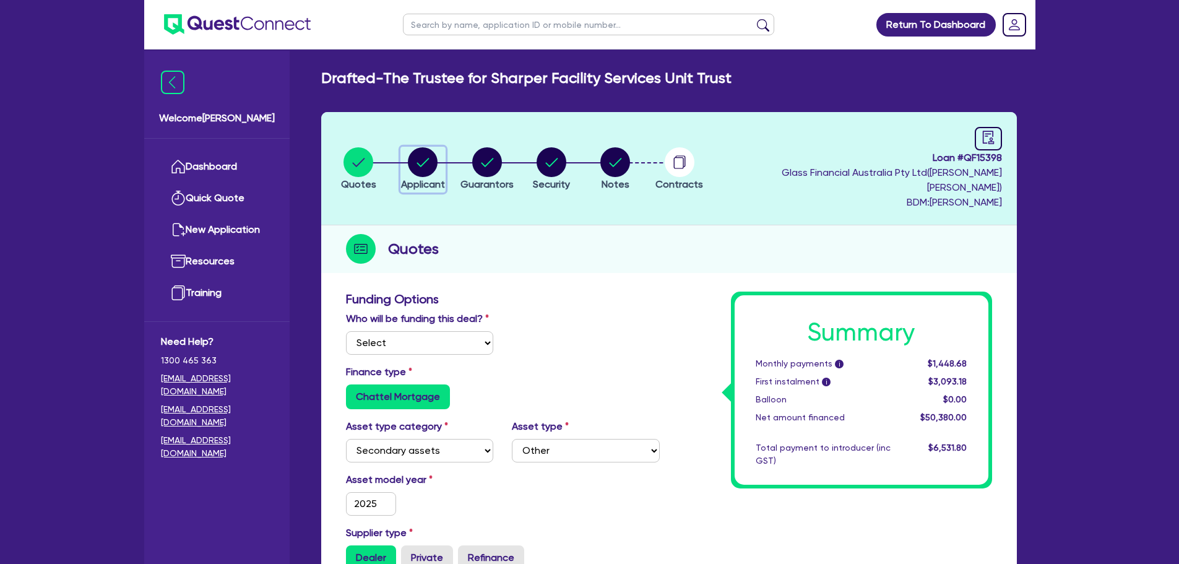
click at [418, 168] on icon "button" at bounding box center [423, 162] width 30 height 30
select select "TRUST"
select select "COMPANY"
select select "ADMINISTRATIVE_SUPPORT"
select select "DOMESTIC_COMMERCIAL_CLEANING"
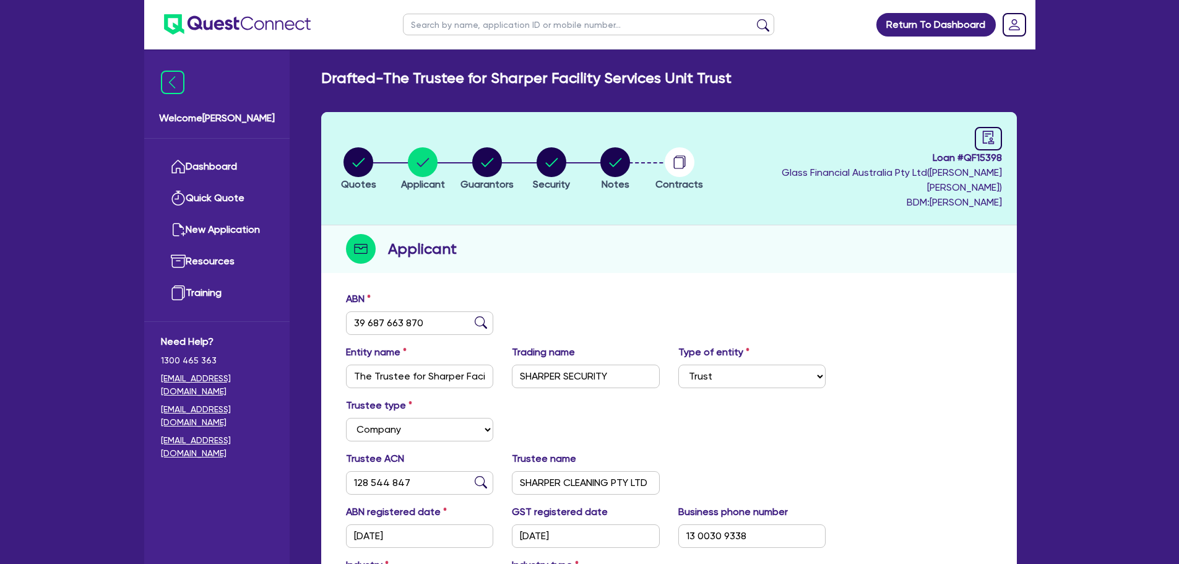
click at [483, 136] on header "Quotes Applicant [GEOGRAPHIC_DATA] Security Notes Contracts Loan # QF15398 Glas…" at bounding box center [669, 168] width 696 height 113
click at [483, 152] on circle "button" at bounding box center [487, 162] width 30 height 30
select select "MR"
select select "VIC"
select select "SINGLE"
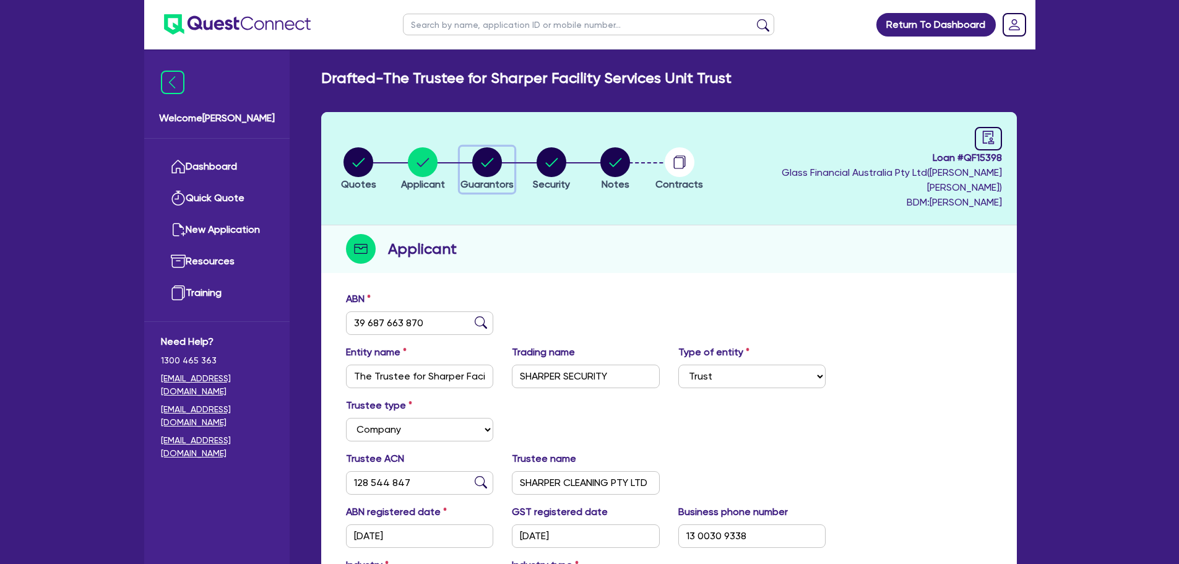
select select "CASH"
select select "VEHICLE"
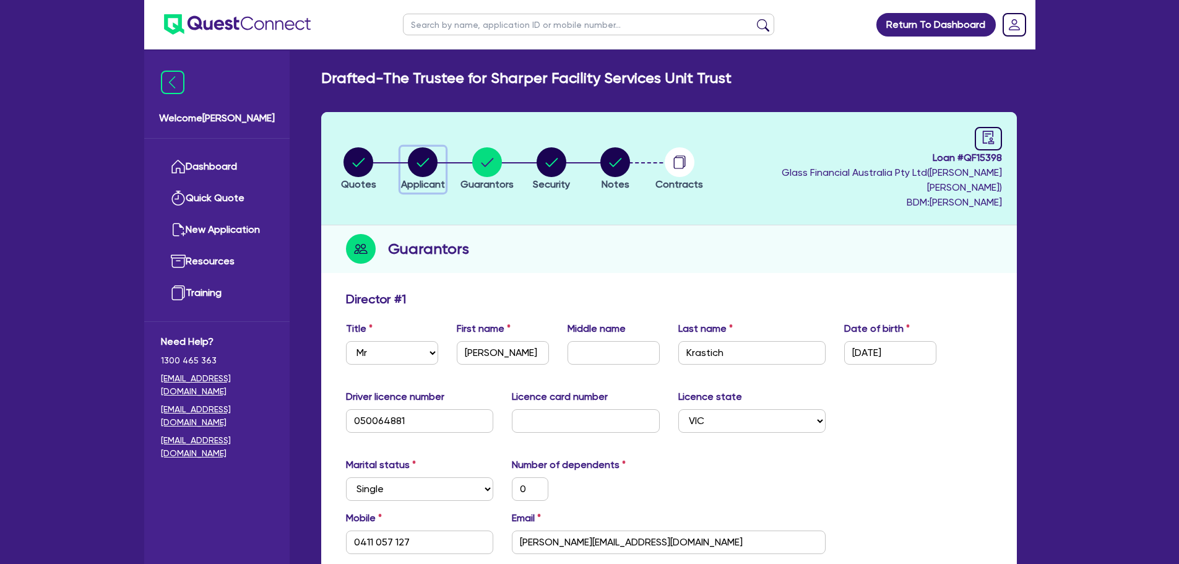
click at [438, 155] on circle "button" at bounding box center [423, 162] width 30 height 30
select select "TRUST"
select select "COMPANY"
select select "ADMINISTRATIVE_SUPPORT"
select select "DOMESTIC_COMMERCIAL_CLEANING"
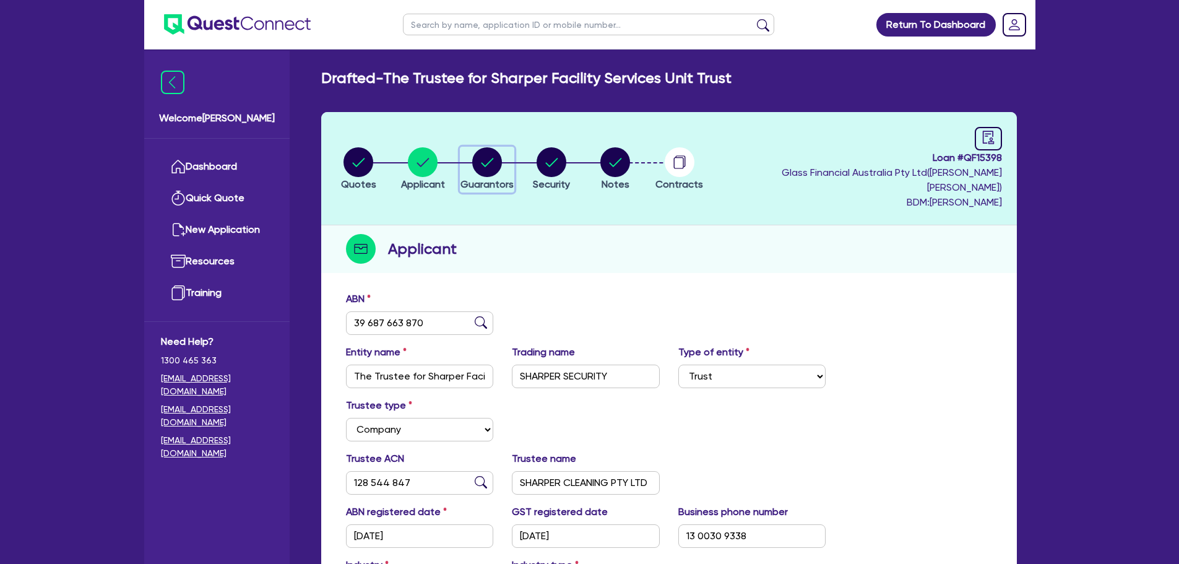
click at [481, 152] on circle "button" at bounding box center [487, 162] width 30 height 30
select select "MR"
select select "VIC"
select select "SINGLE"
select select "CASH"
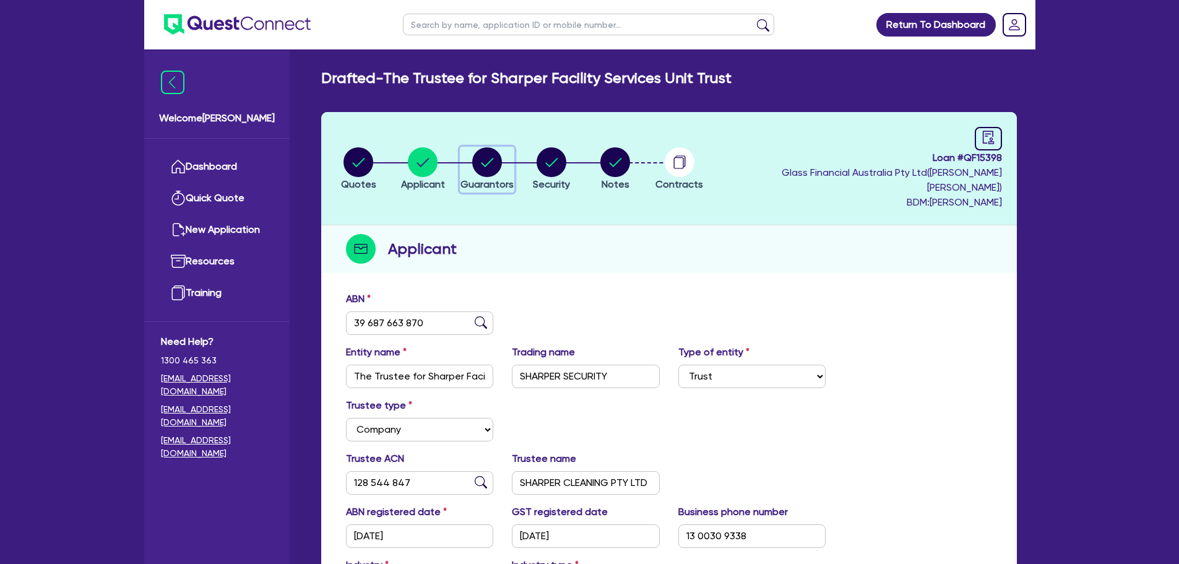
select select "VEHICLE"
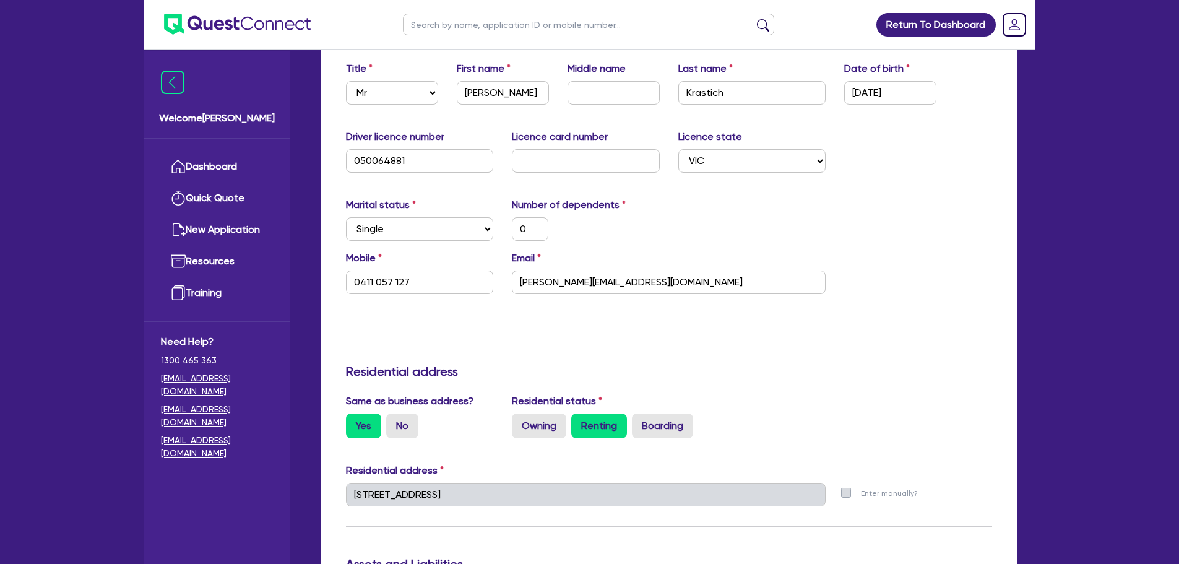
scroll to position [62, 0]
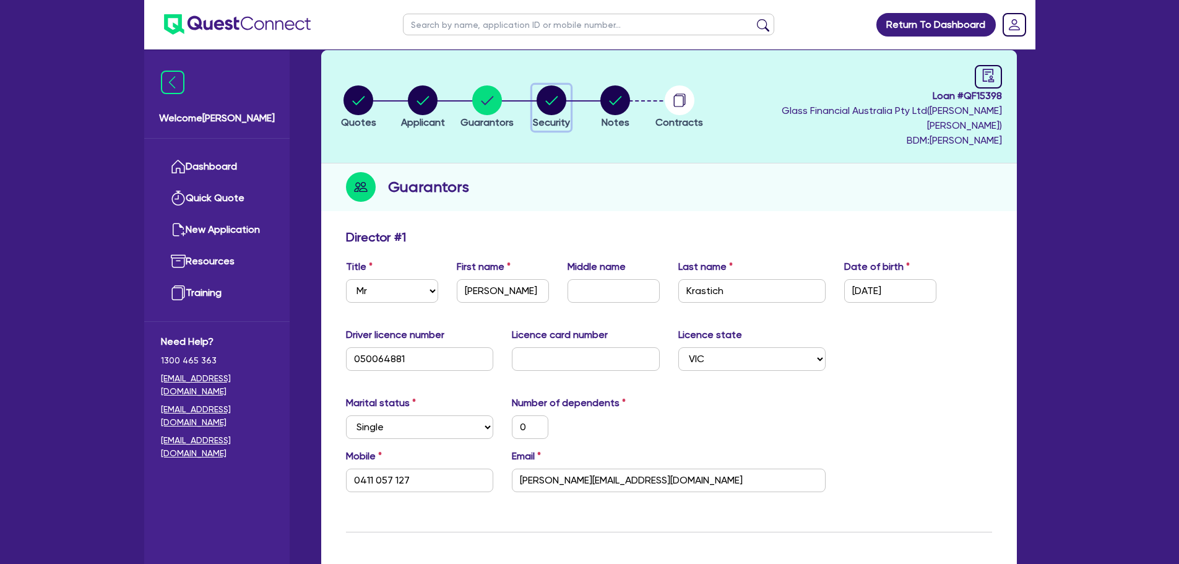
click at [566, 94] on circle "button" at bounding box center [552, 100] width 30 height 30
select select "SECONDARY_ASSETS"
select select "OTHER"
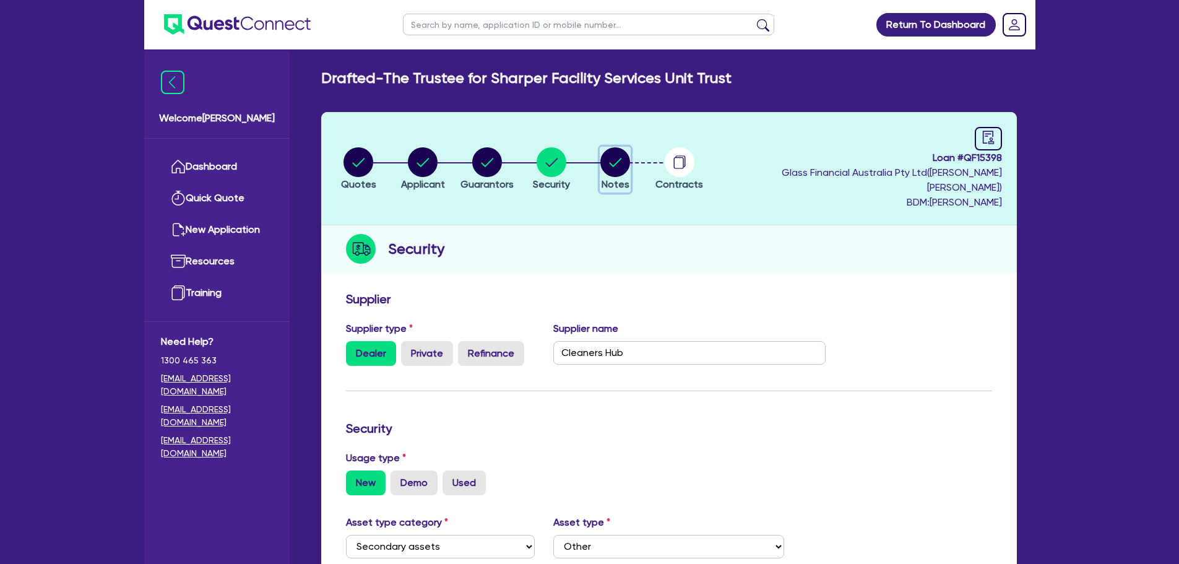
click at [624, 156] on circle "button" at bounding box center [615, 162] width 30 height 30
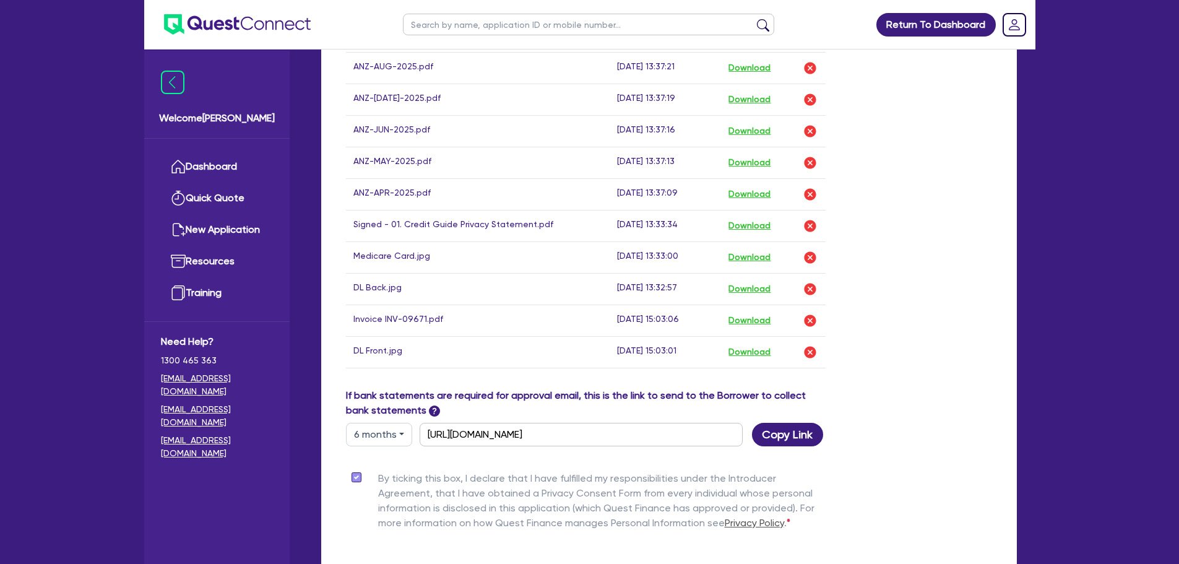
scroll to position [433, 0]
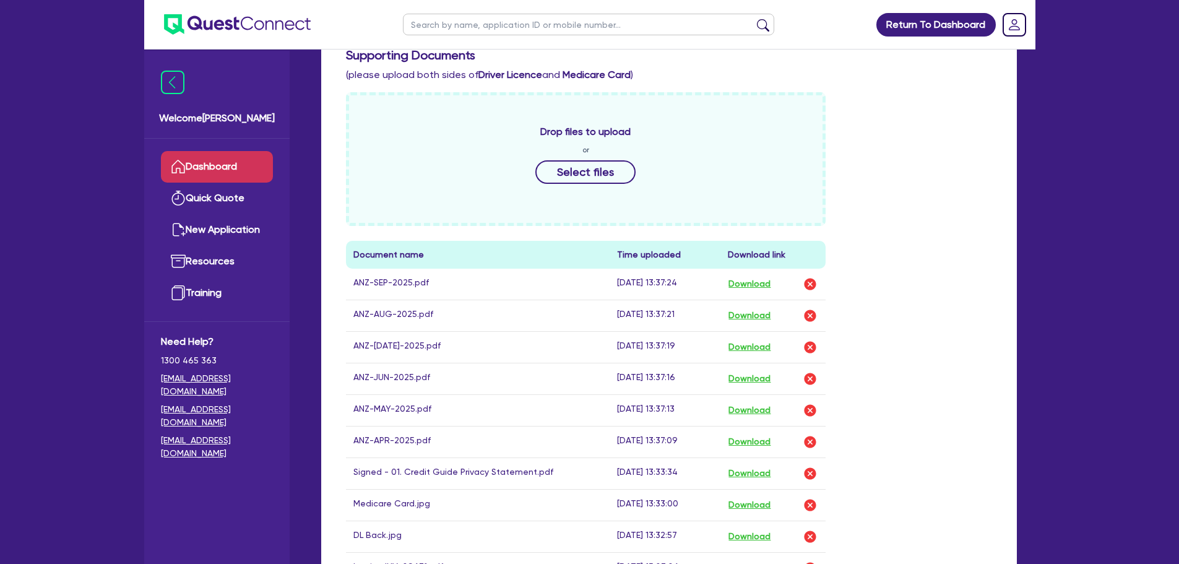
click at [222, 151] on link "Dashboard" at bounding box center [217, 167] width 112 height 32
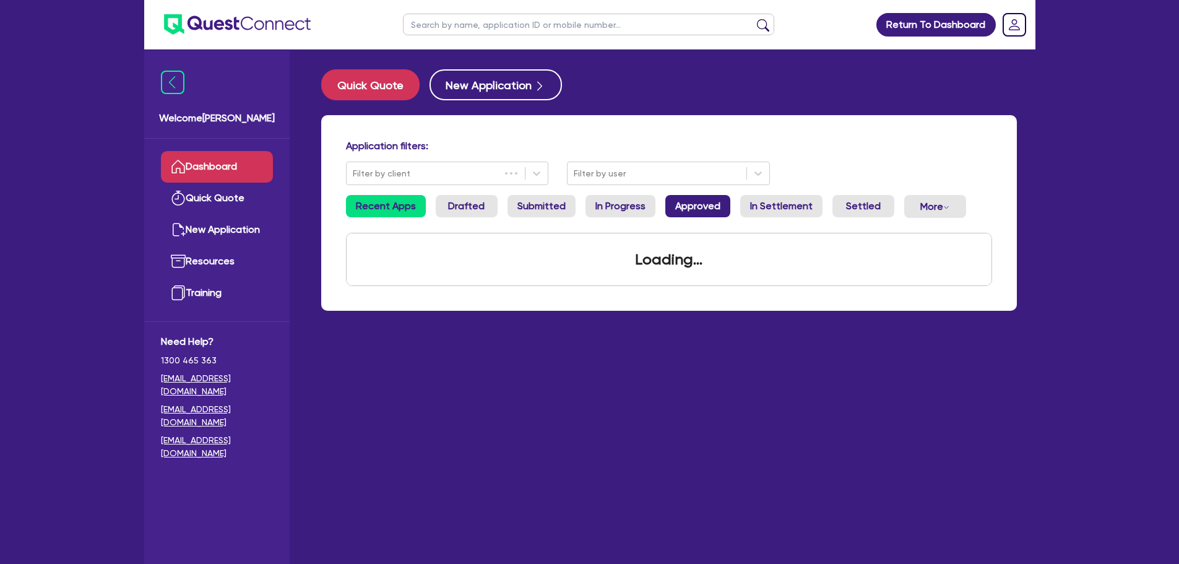
click at [693, 206] on link "Approved" at bounding box center [697, 206] width 65 height 22
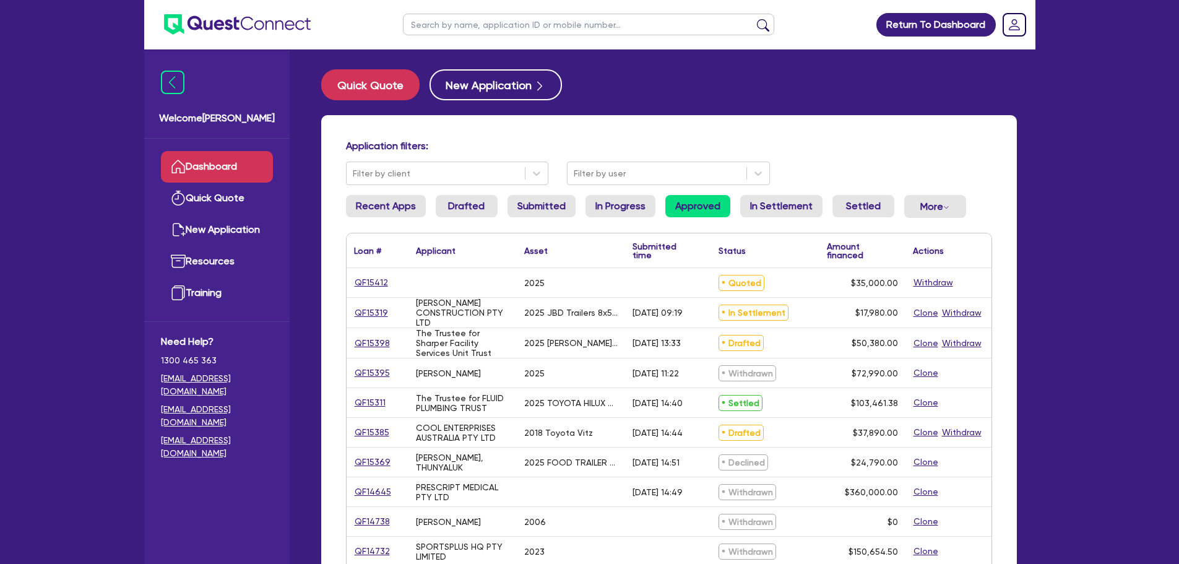
drag, startPoint x: 585, startPoint y: 207, endPoint x: 654, endPoint y: 206, distance: 68.7
click at [585, 207] on link "In Progress" at bounding box center [620, 206] width 70 height 22
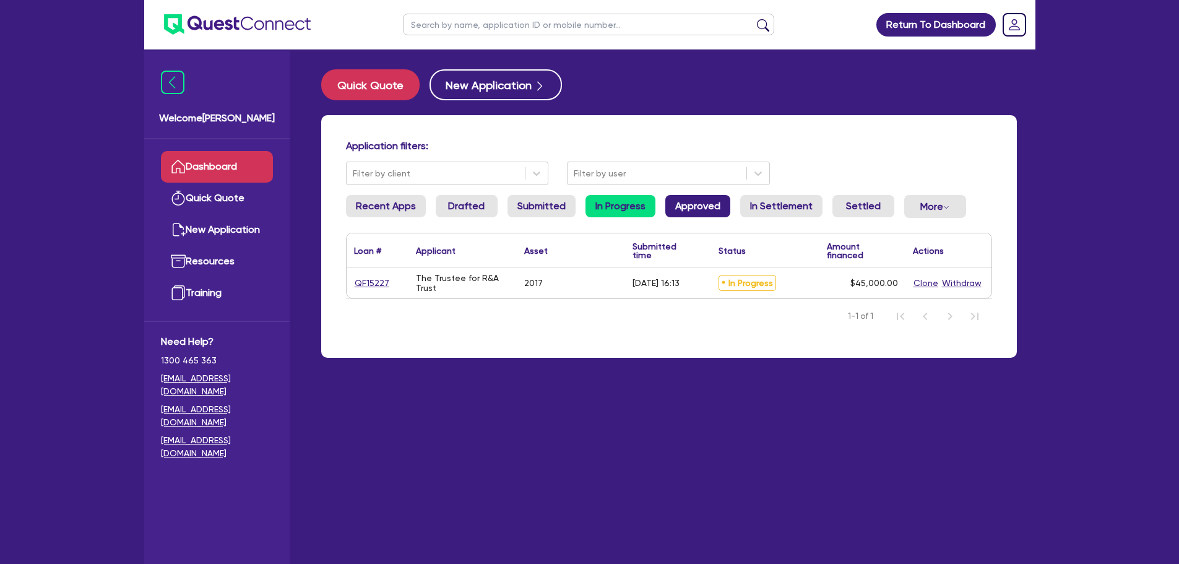
click at [666, 206] on link "Approved" at bounding box center [697, 206] width 65 height 22
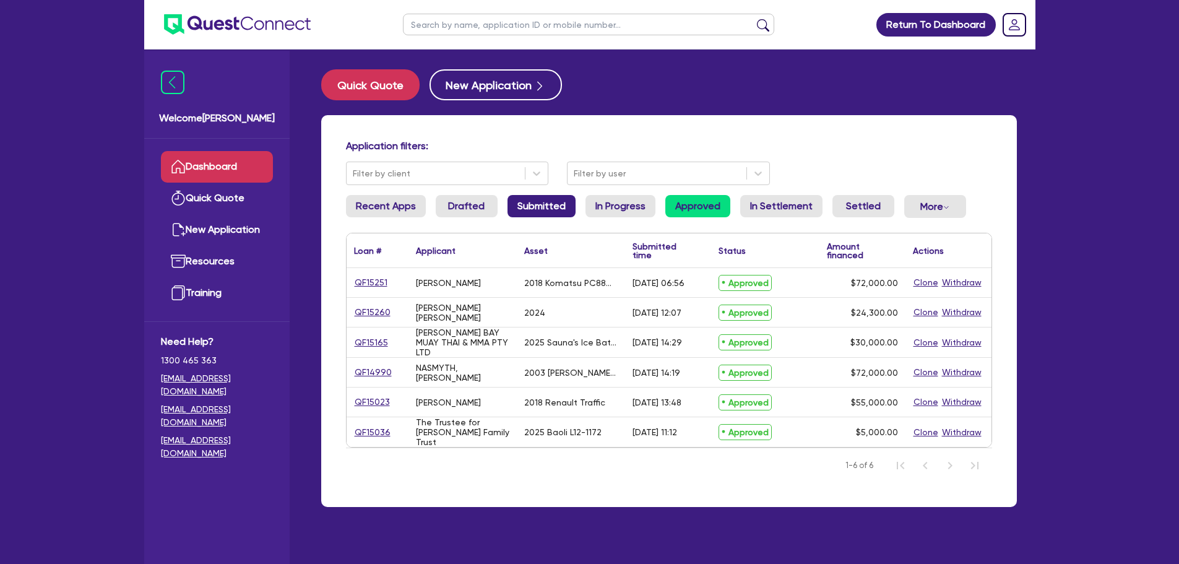
drag, startPoint x: 536, startPoint y: 205, endPoint x: 549, endPoint y: 205, distance: 13.0
click at [537, 205] on link "Submitted" at bounding box center [541, 206] width 68 height 22
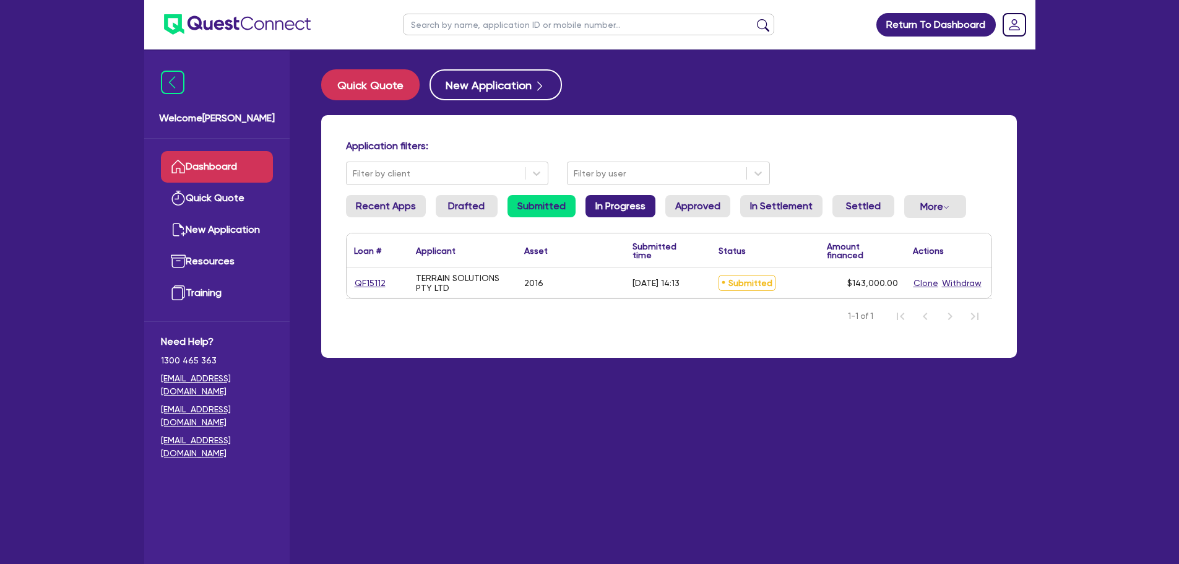
click at [600, 205] on link "In Progress" at bounding box center [620, 206] width 70 height 22
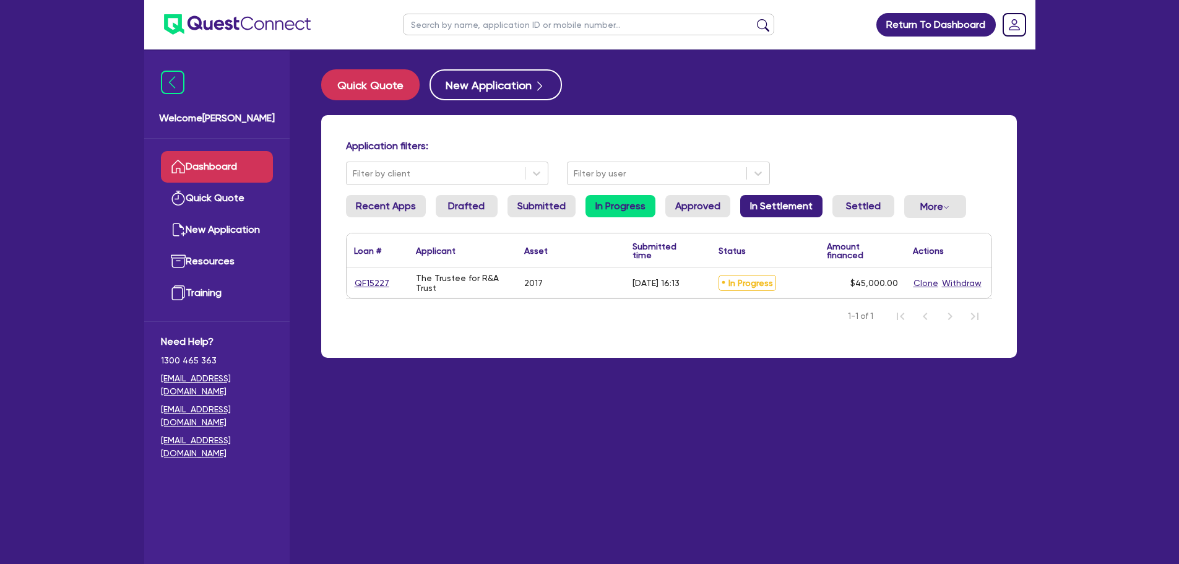
click at [769, 202] on link "In Settlement" at bounding box center [781, 206] width 82 height 22
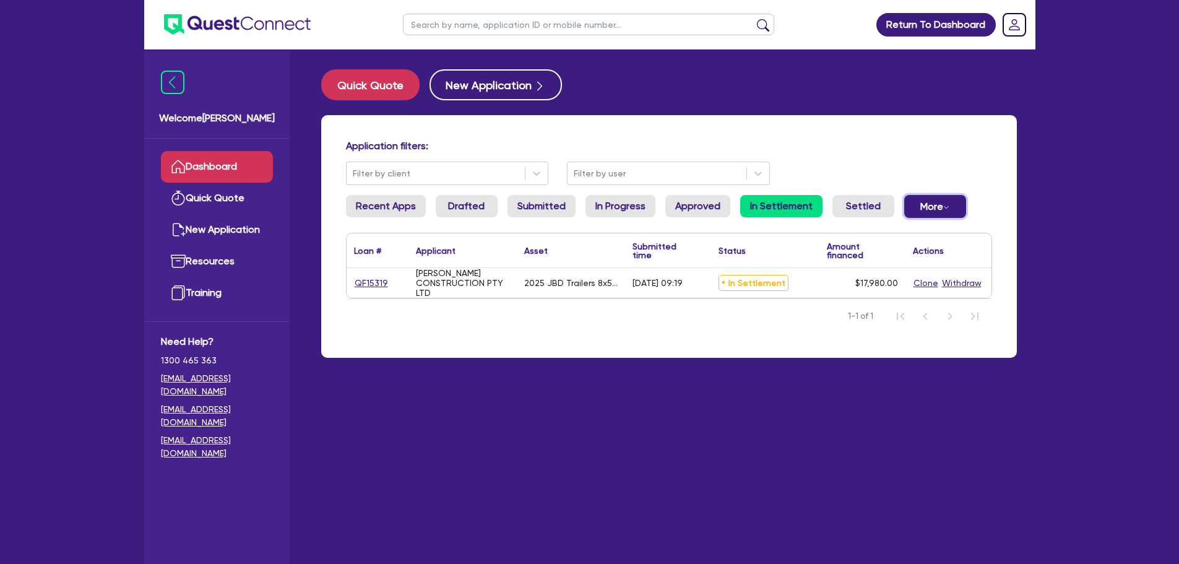
click at [930, 213] on button "More Withdrawn Declined" at bounding box center [935, 206] width 62 height 23
click at [850, 175] on div "Application filters: Filter by client Filter by user" at bounding box center [669, 162] width 665 height 45
click at [234, 158] on link "Dashboard" at bounding box center [217, 167] width 112 height 32
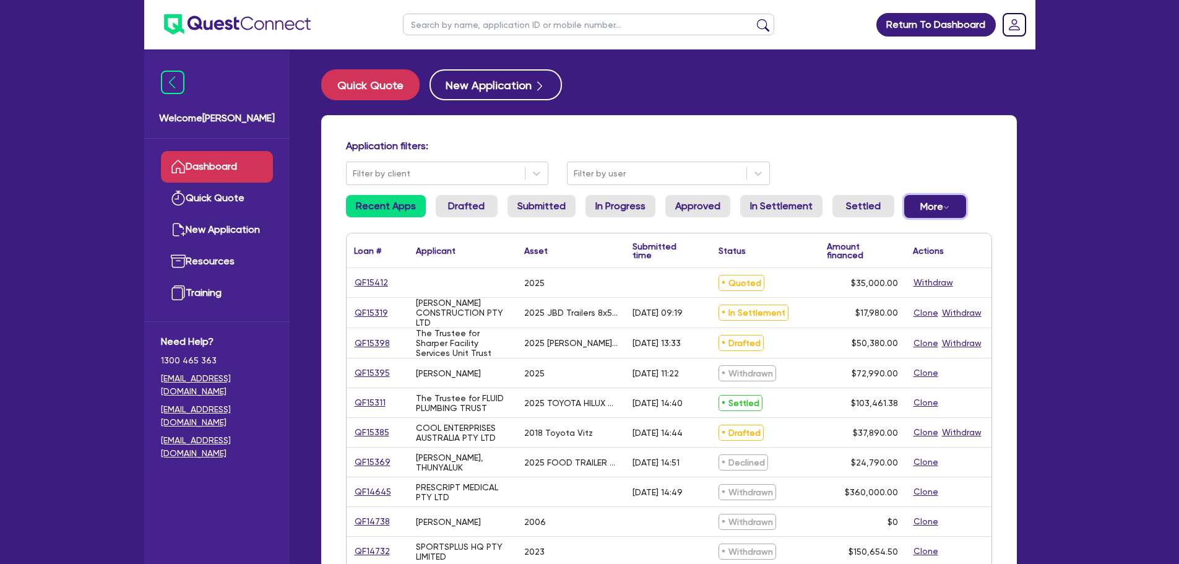
click at [917, 204] on button "More Withdrawn Declined" at bounding box center [935, 206] width 62 height 23
